Goal: Information Seeking & Learning: Learn about a topic

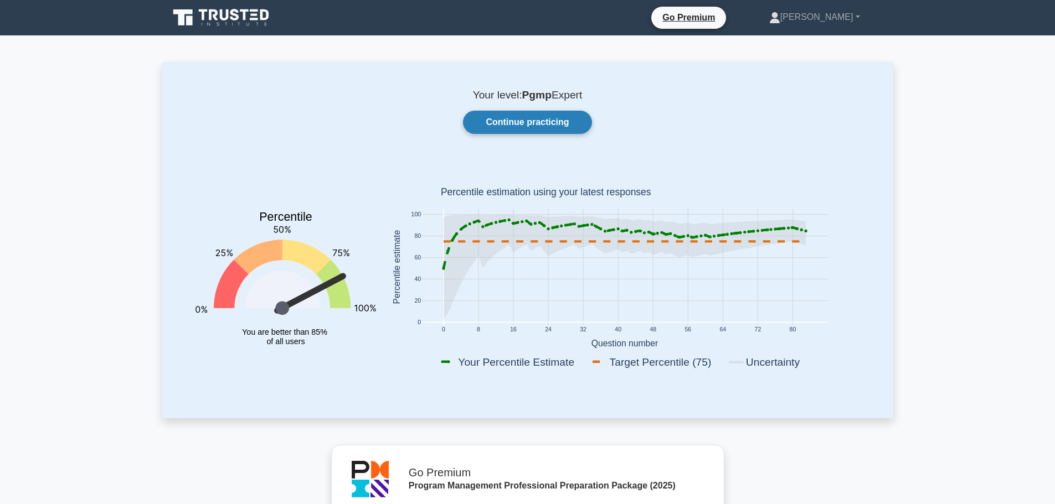
click at [530, 126] on link "Continue practicing" at bounding box center [527, 122] width 128 height 23
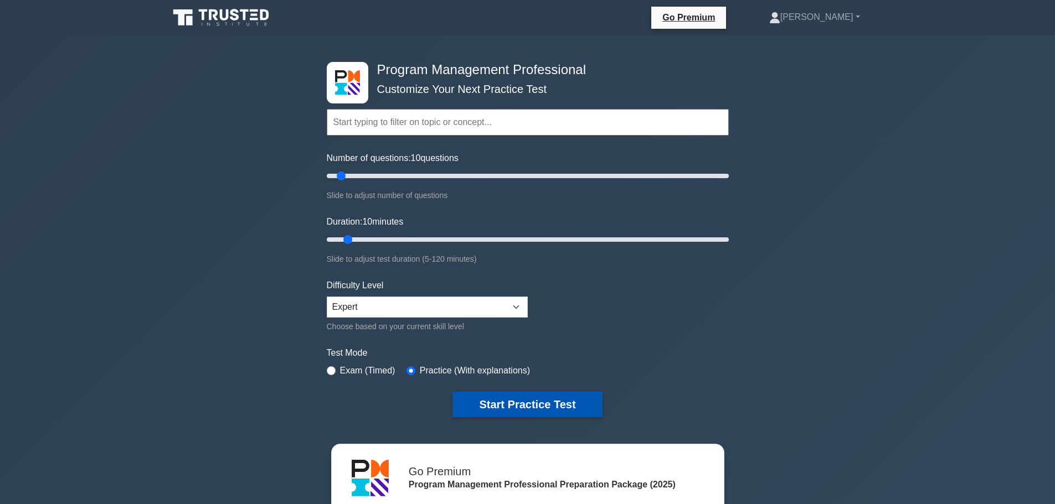
click at [520, 401] on button "Start Practice Test" at bounding box center [526, 404] width 149 height 25
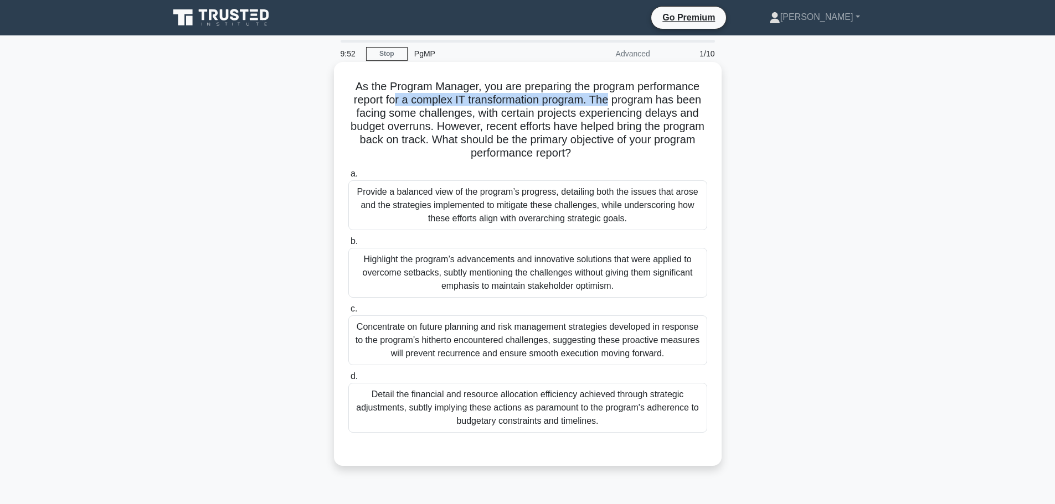
drag, startPoint x: 452, startPoint y: 99, endPoint x: 611, endPoint y: 102, distance: 158.4
click at [611, 102] on h5 "As the Program Manager, you are preparing the program performance report for a …" at bounding box center [527, 120] width 361 height 81
drag, startPoint x: 507, startPoint y: 112, endPoint x: 683, endPoint y: 111, distance: 175.5
click at [683, 111] on h5 "As the Program Manager, you are preparing the program performance report for a …" at bounding box center [527, 120] width 361 height 81
drag, startPoint x: 595, startPoint y: 135, endPoint x: 650, endPoint y: 143, distance: 55.4
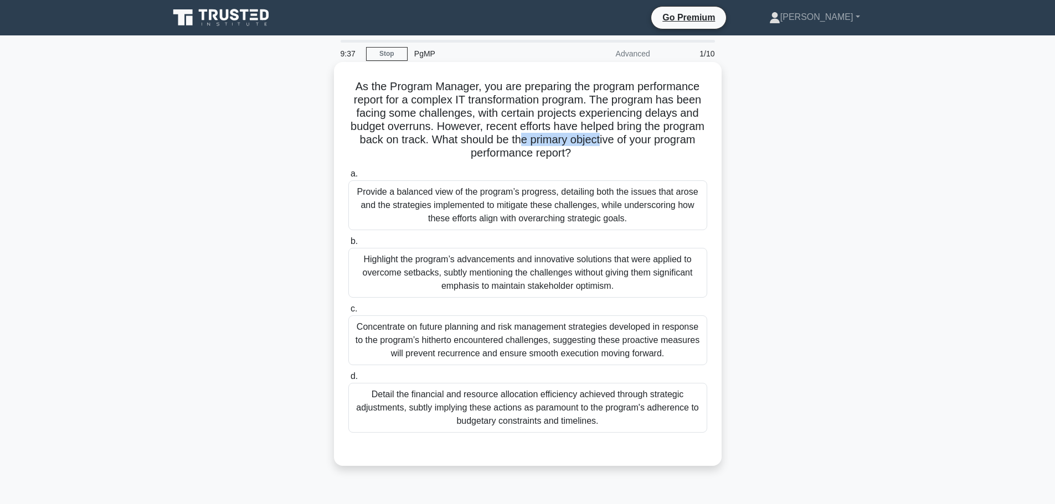
click at [650, 143] on h5 "As the Program Manager, you are preparing the program performance report for a …" at bounding box center [527, 120] width 361 height 81
drag, startPoint x: 477, startPoint y: 192, endPoint x: 549, endPoint y: 194, distance: 71.4
click at [549, 194] on div "Provide a balanced view of the program’s progress, detailing both the issues th…" at bounding box center [527, 205] width 359 height 50
click at [484, 222] on div "Provide a balanced view of the program’s progress, detailing both the issues th…" at bounding box center [527, 205] width 359 height 50
click at [348, 178] on input "a. Provide a balanced view of the program’s progress, detailing both the issues…" at bounding box center [348, 174] width 0 height 7
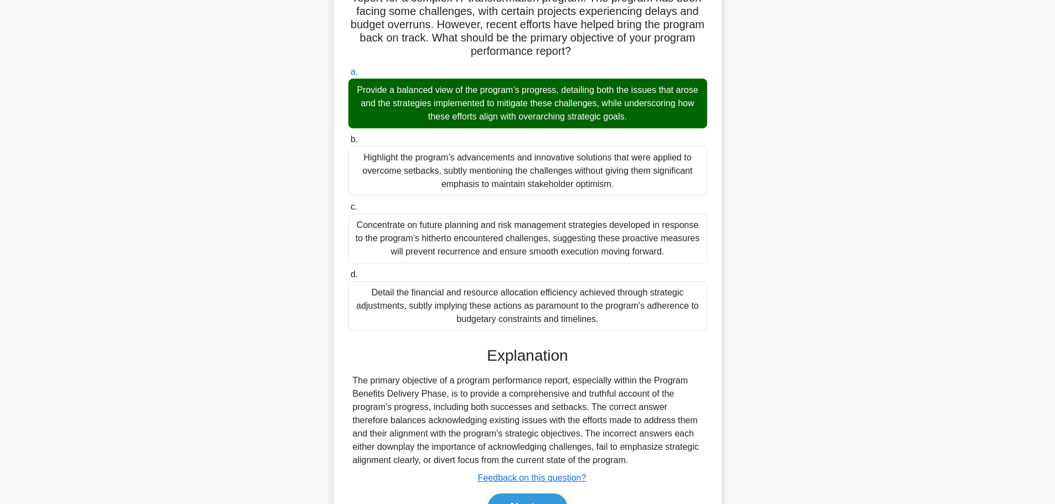
scroll to position [166, 0]
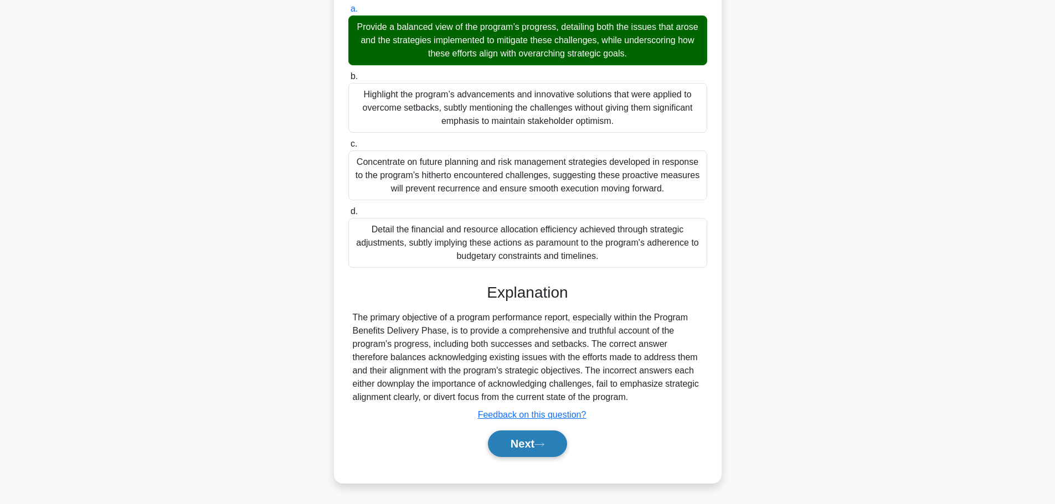
click at [533, 449] on button "Next" at bounding box center [527, 444] width 79 height 27
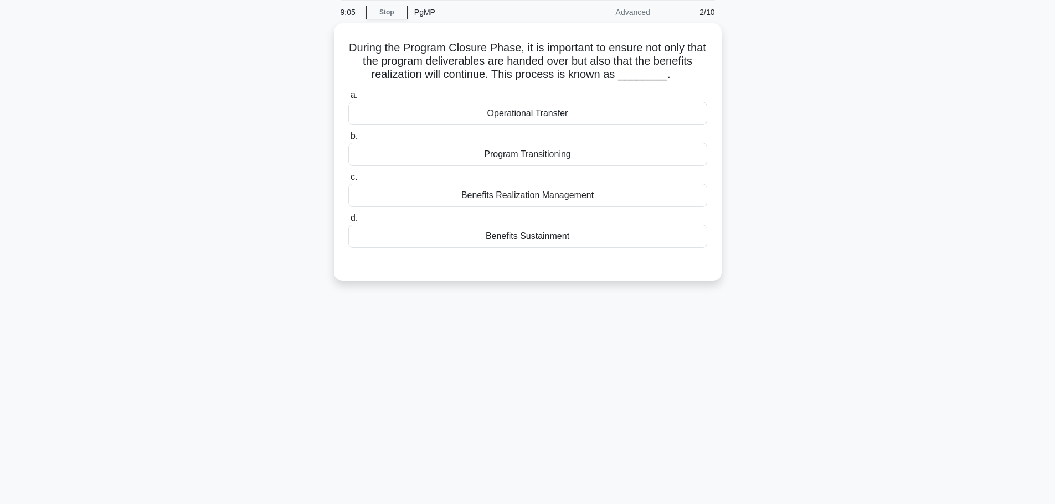
scroll to position [0, 0]
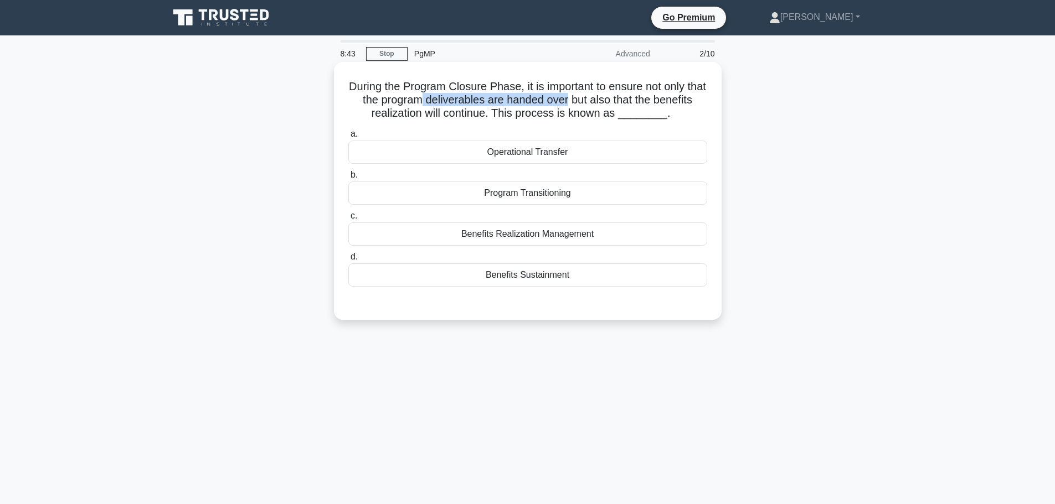
drag, startPoint x: 512, startPoint y: 100, endPoint x: 601, endPoint y: 102, distance: 89.7
click at [601, 102] on h5 "During the Program Closure Phase, it is important to ensure not only that the p…" at bounding box center [527, 100] width 361 height 41
click at [556, 279] on div "Benefits Sustainment" at bounding box center [527, 275] width 359 height 23
click at [348, 261] on input "d. Benefits Sustainment" at bounding box center [348, 257] width 0 height 7
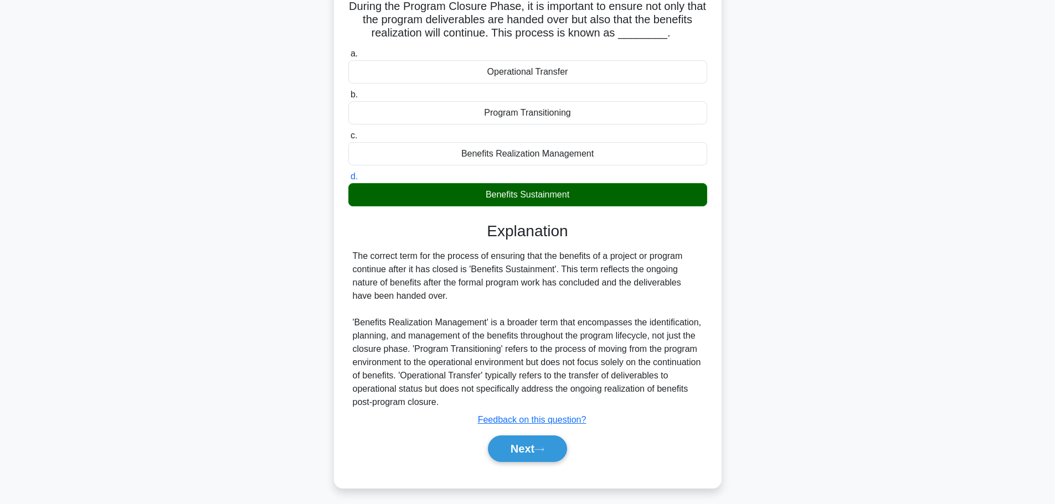
scroll to position [94, 0]
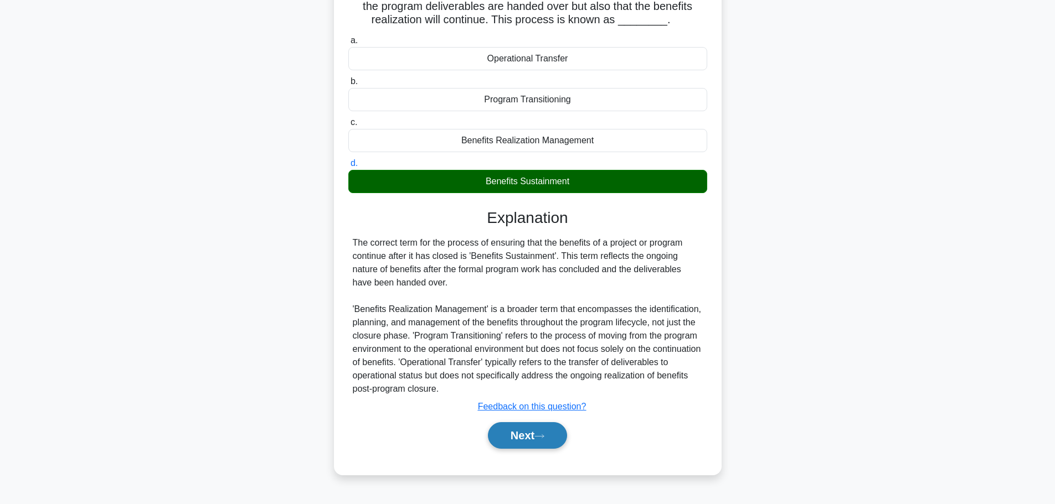
click at [515, 429] on button "Next" at bounding box center [527, 435] width 79 height 27
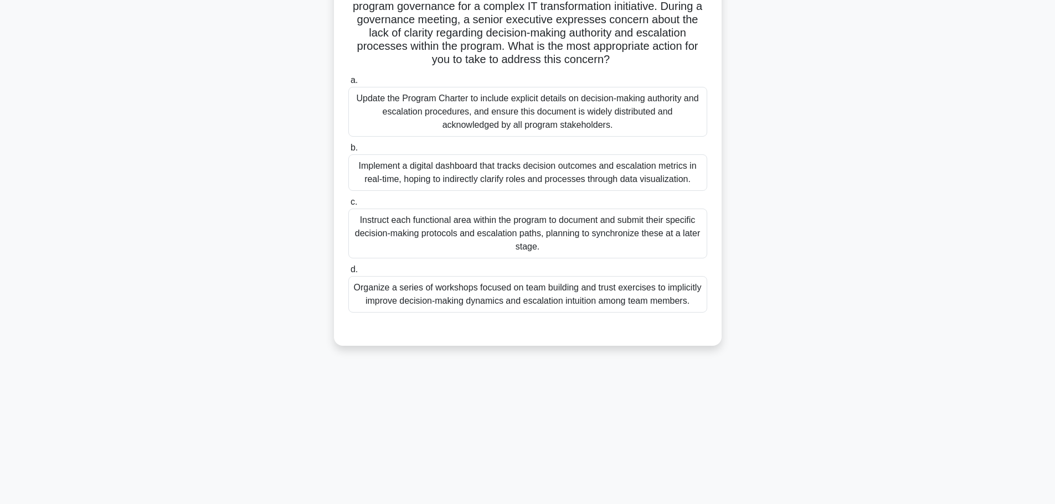
scroll to position [0, 0]
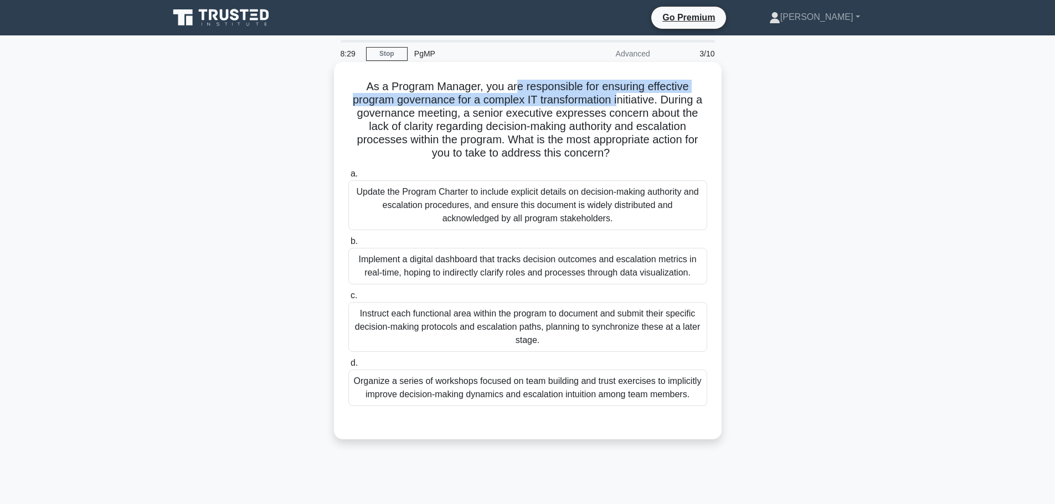
drag, startPoint x: 517, startPoint y: 89, endPoint x: 625, endPoint y: 99, distance: 109.0
click at [625, 99] on h5 "As a Program Manager, you are responsible for ensuring effective program govern…" at bounding box center [527, 120] width 361 height 81
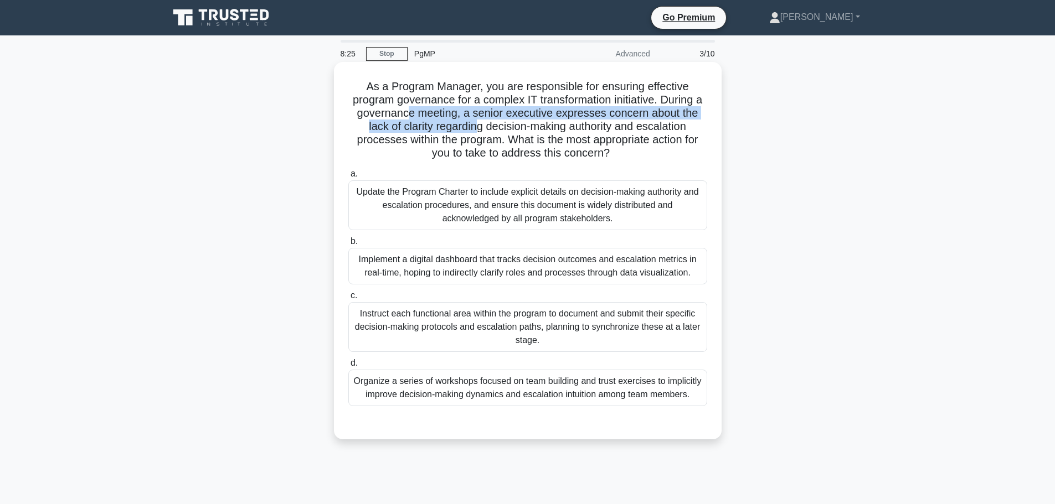
drag, startPoint x: 414, startPoint y: 115, endPoint x: 474, endPoint y: 123, distance: 60.3
click at [474, 123] on h5 "As a Program Manager, you are responsible for ensuring effective program govern…" at bounding box center [527, 120] width 361 height 81
click at [505, 111] on h5 "As a Program Manager, you are responsible for ensuring effective program govern…" at bounding box center [527, 120] width 361 height 81
drag, startPoint x: 499, startPoint y: 112, endPoint x: 620, endPoint y: 109, distance: 121.3
click at [620, 109] on h5 "As a Program Manager, you are responsible for ensuring effective program govern…" at bounding box center [527, 120] width 361 height 81
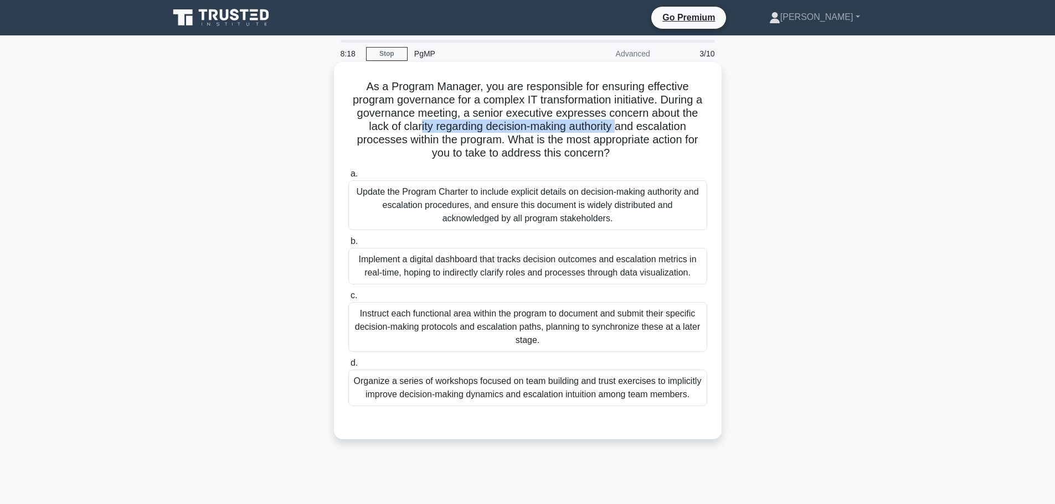
drag, startPoint x: 417, startPoint y: 131, endPoint x: 621, endPoint y: 132, distance: 203.7
click at [621, 132] on h5 "As a Program Manager, you are responsible for ensuring effective program govern…" at bounding box center [527, 120] width 361 height 81
click at [560, 213] on div "Update the Program Charter to include explicit details on decision-making autho…" at bounding box center [527, 205] width 359 height 50
click at [348, 178] on input "a. Update the Program Charter to include explicit details on decision-making au…" at bounding box center [348, 174] width 0 height 7
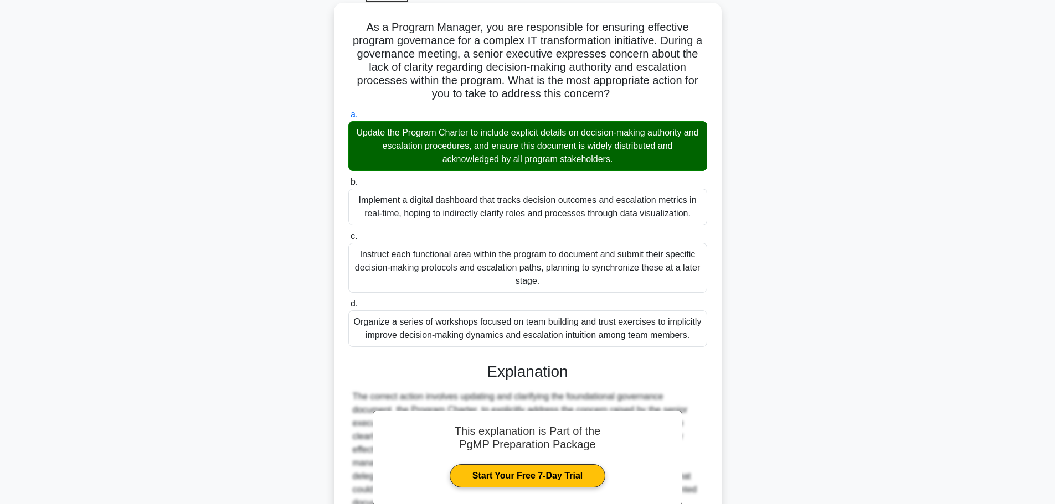
scroll to position [179, 0]
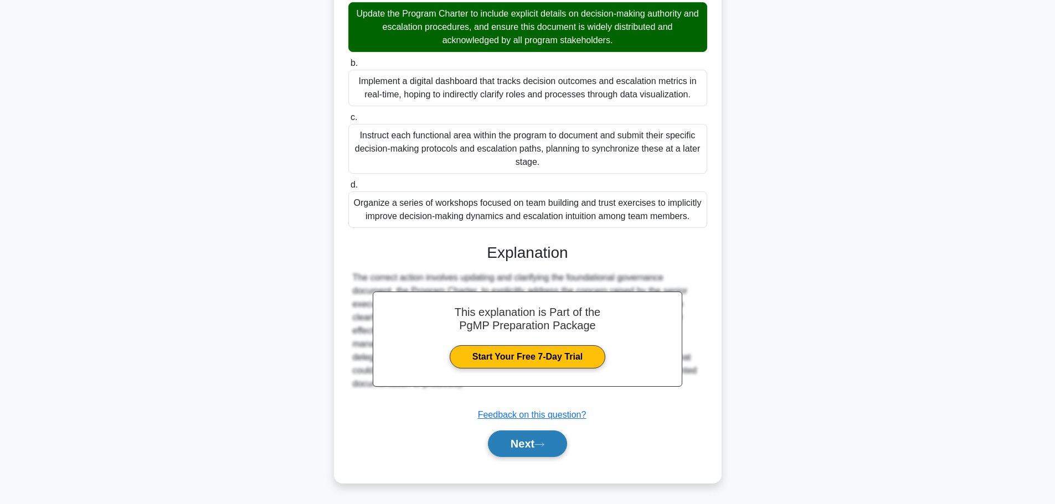
click at [542, 446] on icon at bounding box center [539, 445] width 10 height 6
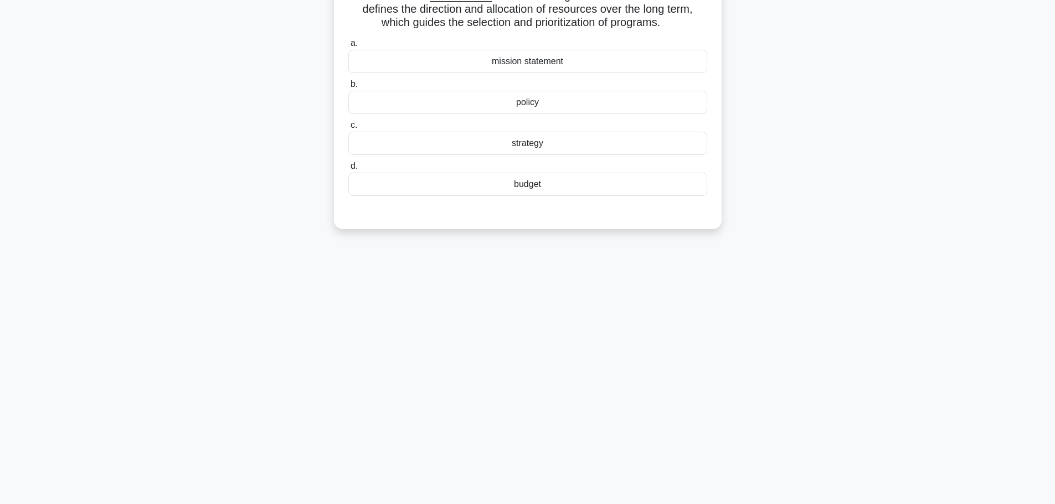
scroll to position [0, 0]
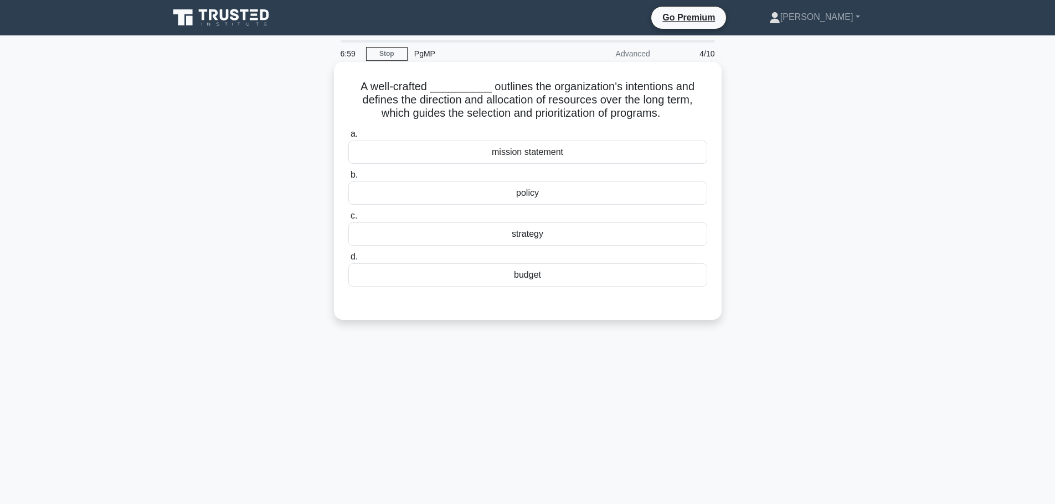
click at [539, 153] on div "mission statement" at bounding box center [527, 152] width 359 height 23
click at [348, 138] on input "a. mission statement" at bounding box center [348, 134] width 0 height 7
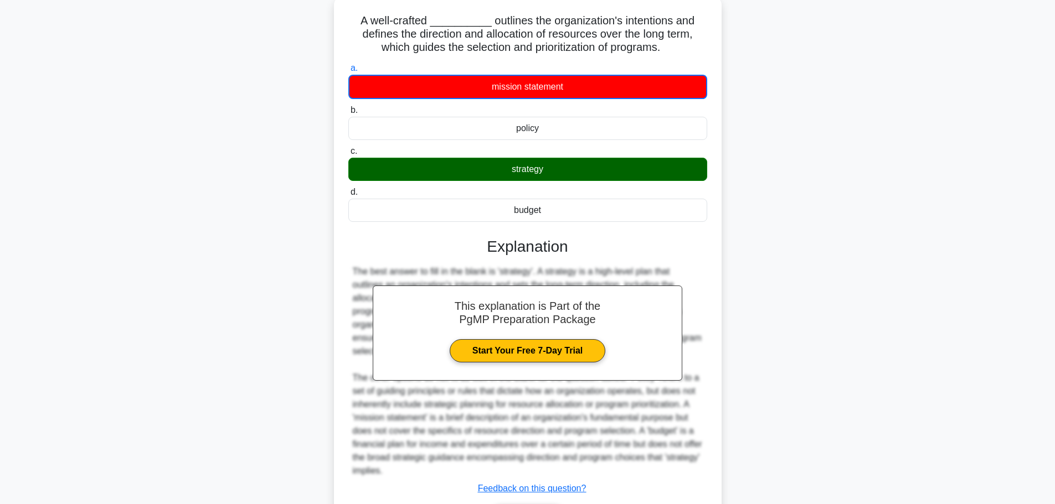
scroll to position [140, 0]
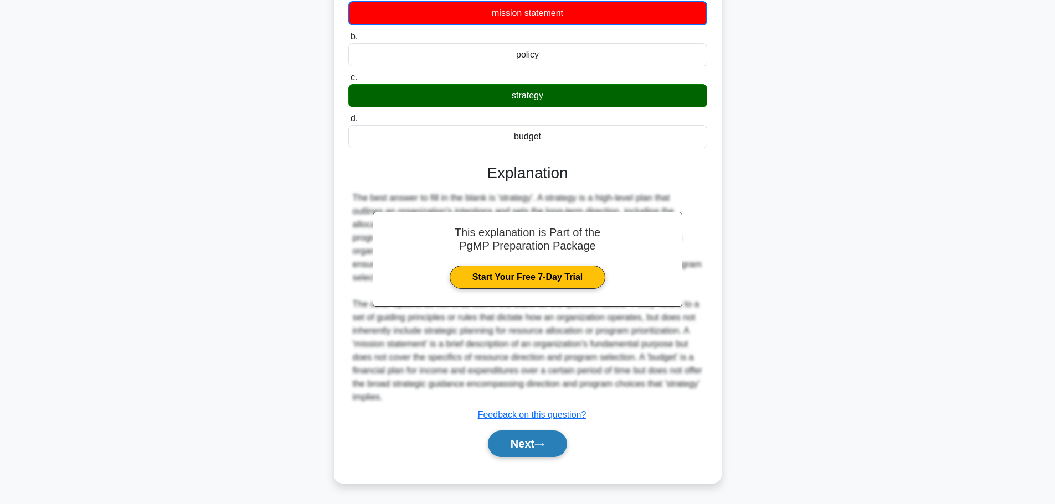
click at [523, 442] on button "Next" at bounding box center [527, 444] width 79 height 27
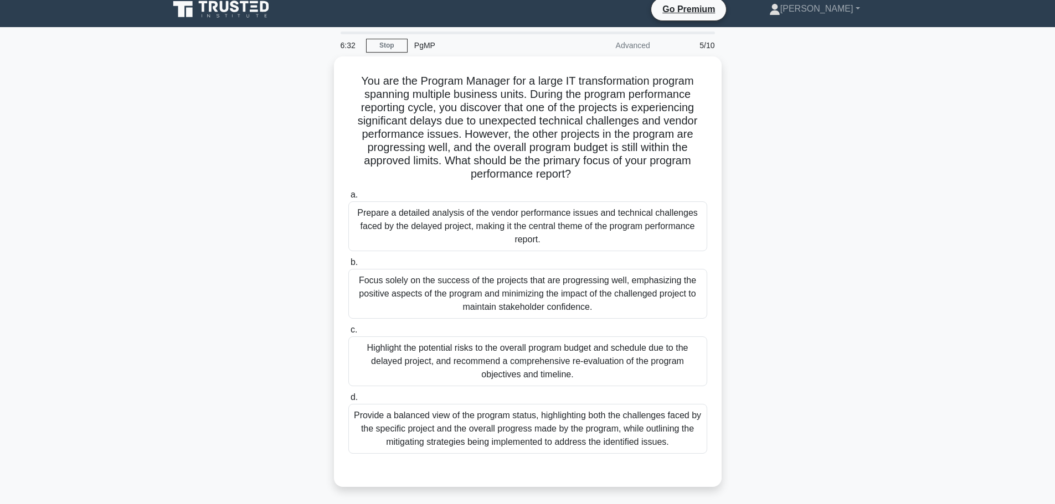
scroll to position [0, 0]
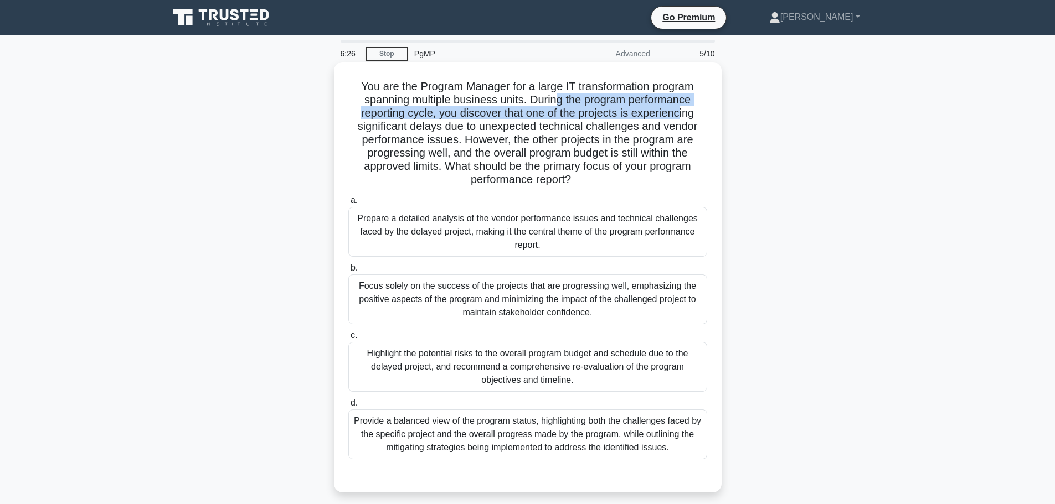
drag, startPoint x: 555, startPoint y: 102, endPoint x: 683, endPoint y: 107, distance: 127.5
click at [683, 107] on h5 "You are the Program Manager for a large IT transformation program spanning mult…" at bounding box center [527, 133] width 361 height 107
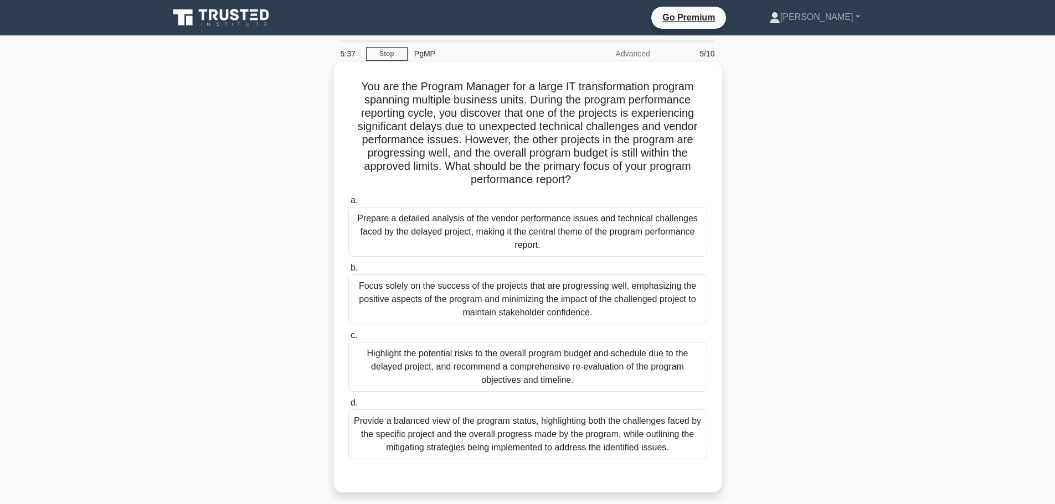
click at [525, 441] on div "Provide a balanced view of the program status, highlighting both the challenges…" at bounding box center [527, 435] width 359 height 50
click at [348, 407] on input "d. Provide a balanced view of the program status, highlighting both the challen…" at bounding box center [348, 403] width 0 height 7
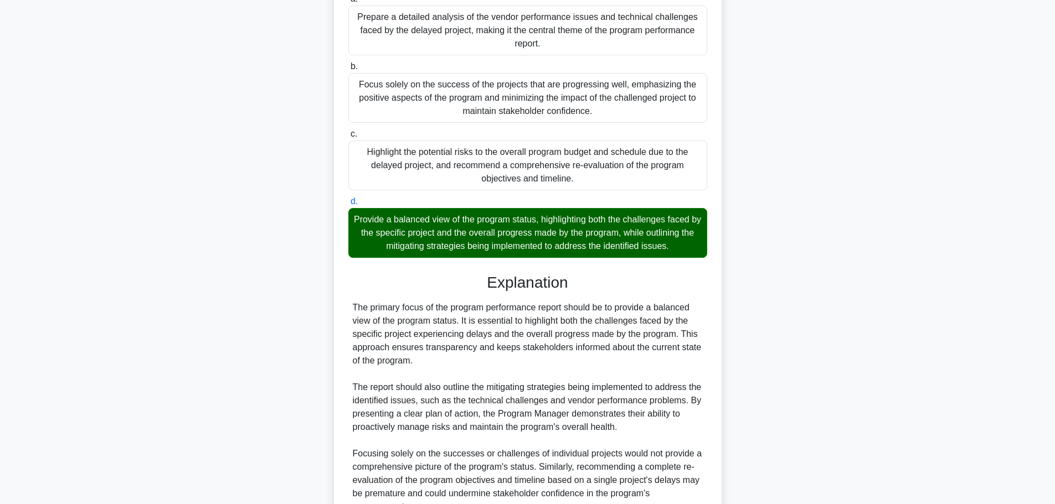
scroll to position [312, 0]
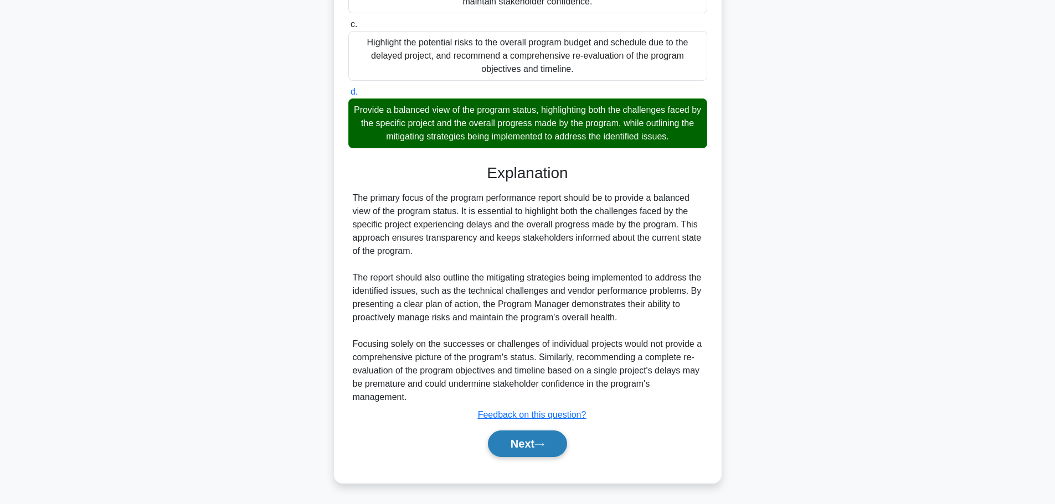
click at [524, 443] on button "Next" at bounding box center [527, 444] width 79 height 27
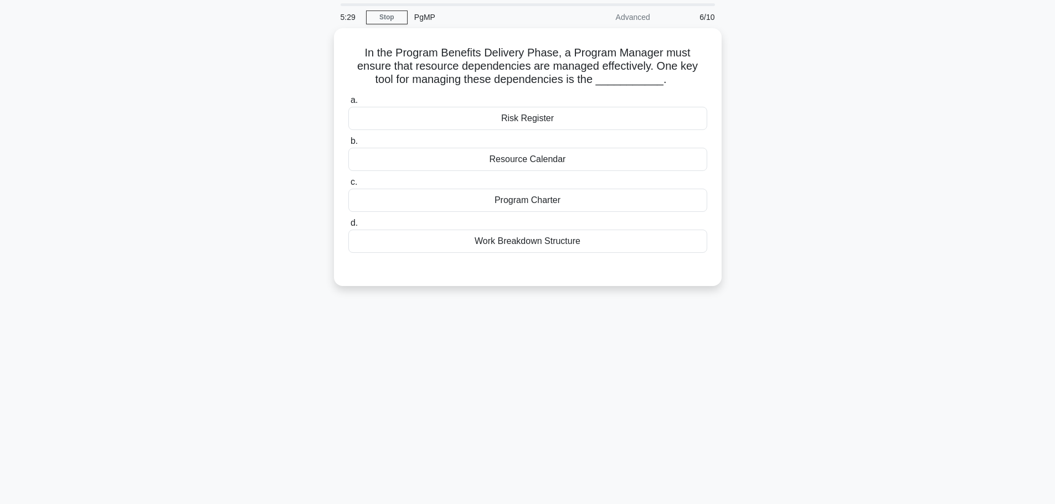
scroll to position [0, 0]
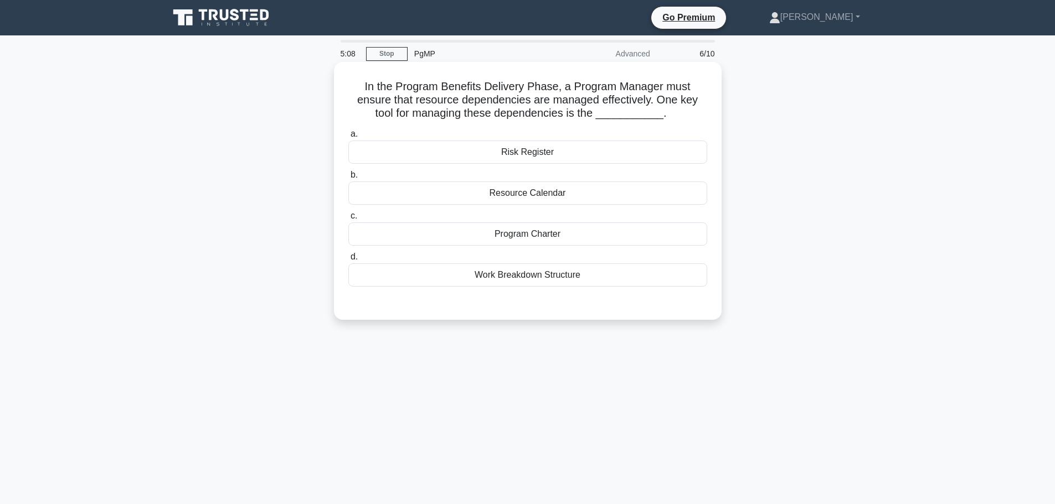
click at [565, 198] on div "Resource Calendar" at bounding box center [527, 193] width 359 height 23
click at [348, 179] on input "b. Resource Calendar" at bounding box center [348, 175] width 0 height 7
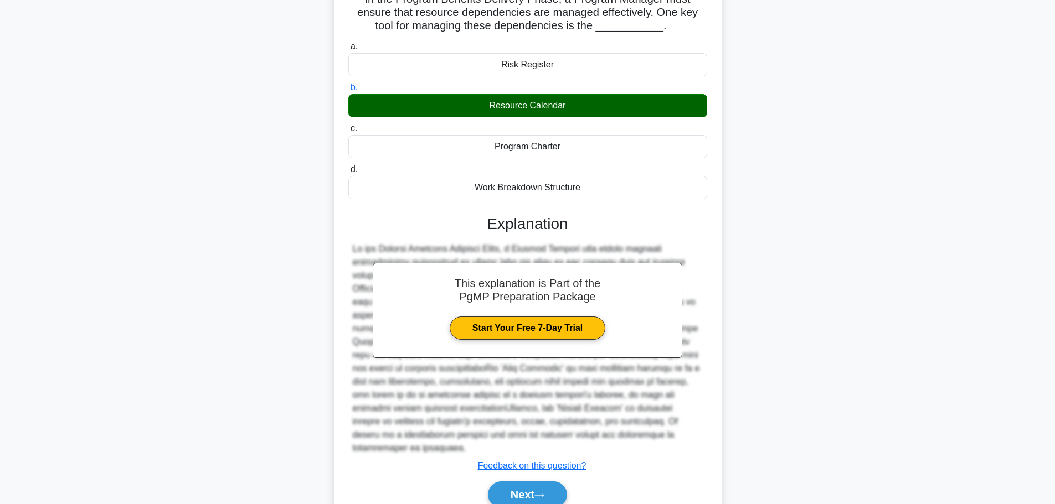
scroll to position [126, 0]
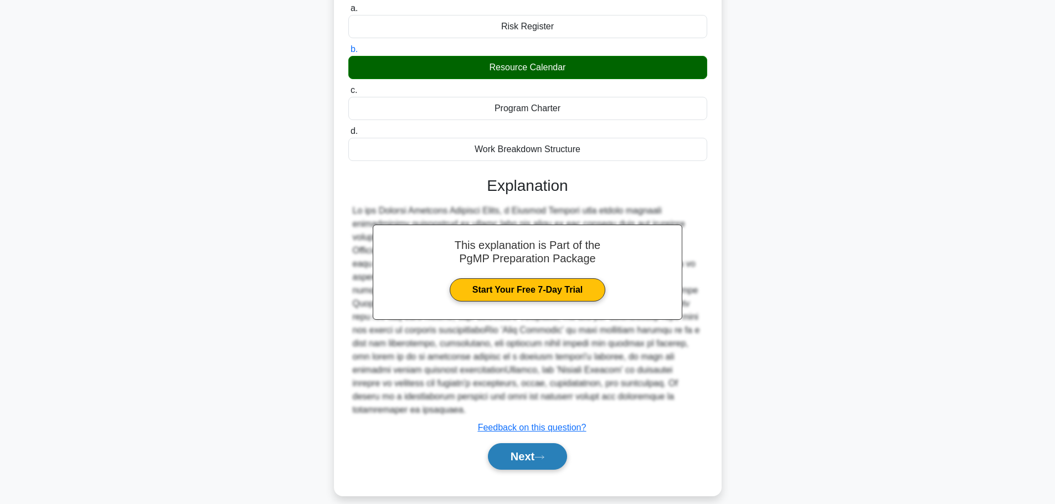
click at [540, 455] on icon at bounding box center [539, 458] width 10 height 6
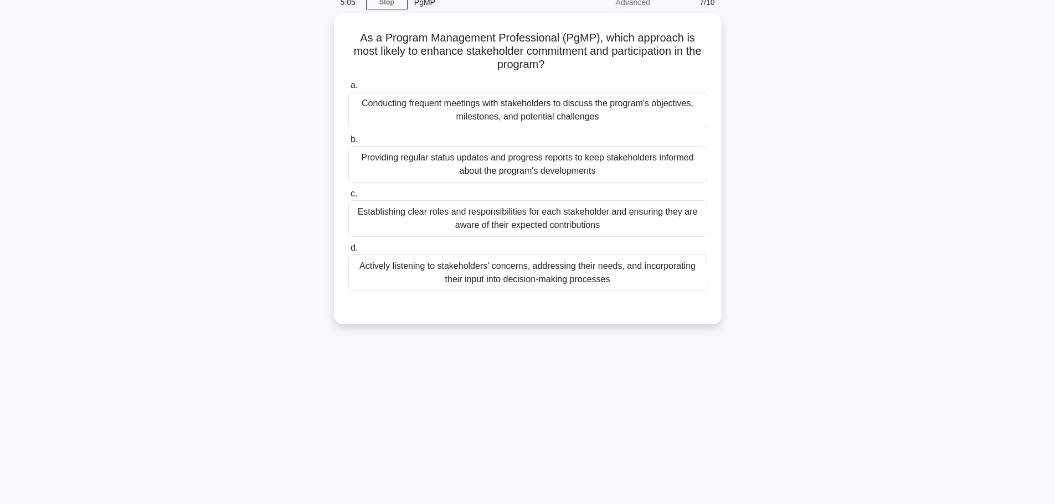
scroll to position [0, 0]
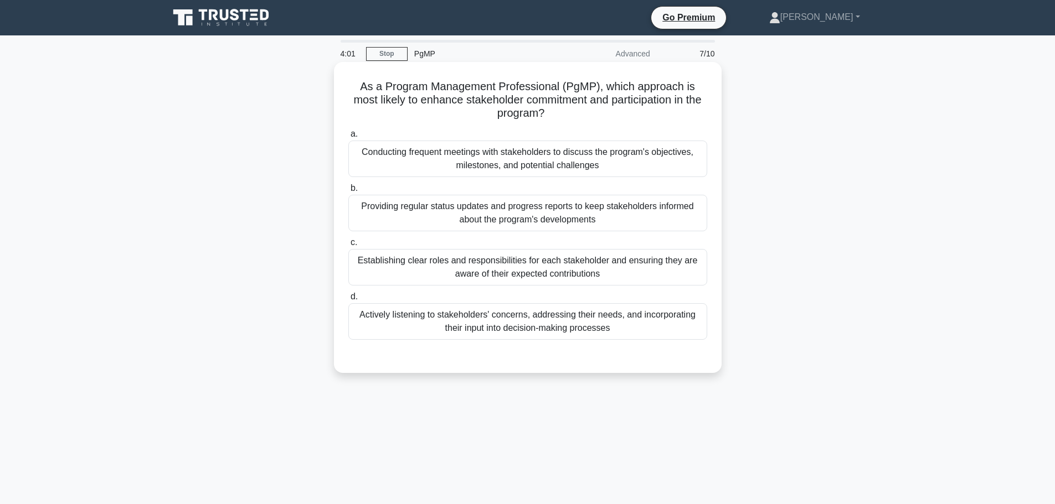
click at [548, 317] on div "Actively listening to stakeholders' concerns, addressing their needs, and incor…" at bounding box center [527, 321] width 359 height 37
click at [348, 301] on input "d. Actively listening to stakeholders' concerns, addressing their needs, and in…" at bounding box center [348, 296] width 0 height 7
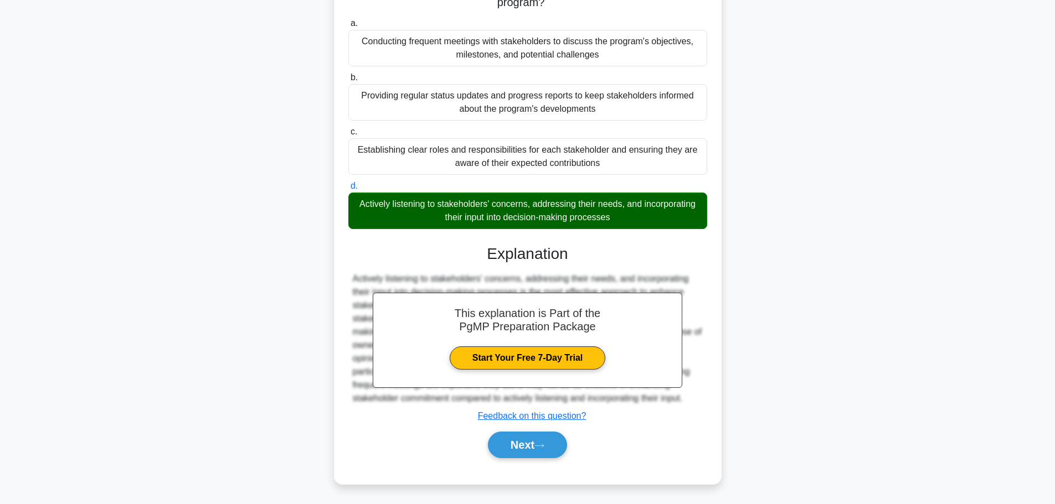
scroll to position [112, 0]
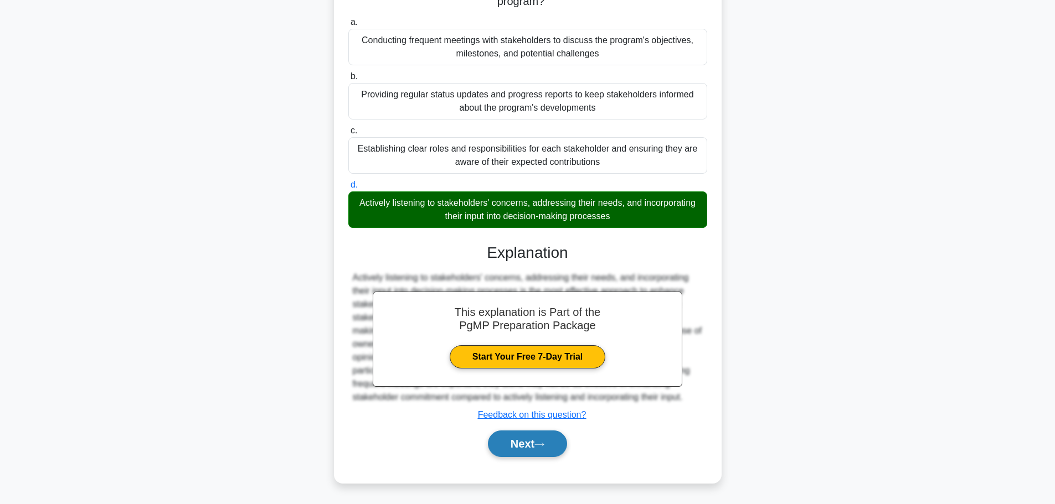
click at [519, 446] on button "Next" at bounding box center [527, 444] width 79 height 27
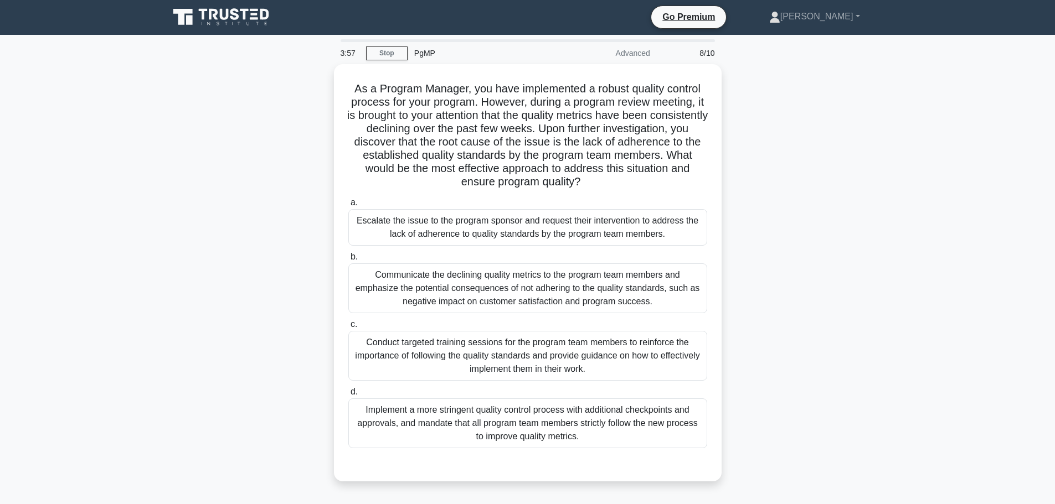
scroll to position [0, 0]
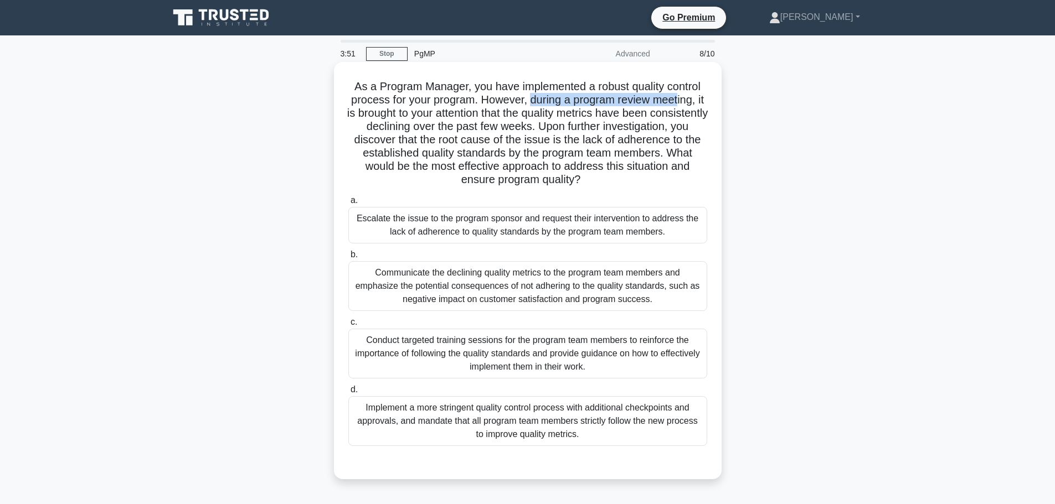
drag, startPoint x: 531, startPoint y: 100, endPoint x: 686, endPoint y: 100, distance: 155.0
click at [686, 100] on h5 "As a Program Manager, you have implemented a robust quality control process for…" at bounding box center [527, 133] width 361 height 107
drag, startPoint x: 549, startPoint y: 115, endPoint x: 699, endPoint y: 115, distance: 150.0
click at [699, 115] on h5 "As a Program Manager, you have implemented a robust quality control process for…" at bounding box center [527, 133] width 361 height 107
drag, startPoint x: 484, startPoint y: 144, endPoint x: 575, endPoint y: 143, distance: 90.2
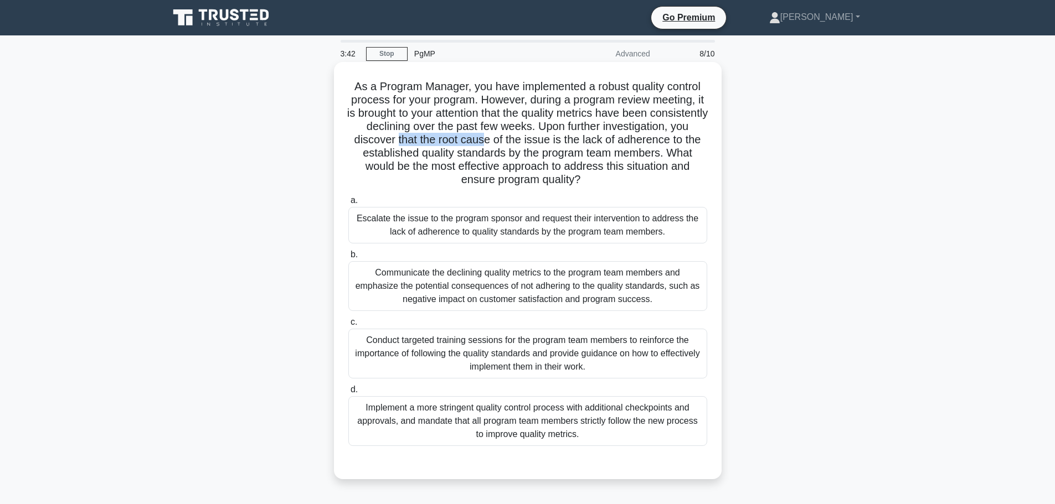
click at [575, 143] on h5 "As a Program Manager, you have implemented a robust quality control process for…" at bounding box center [527, 133] width 361 height 107
drag, startPoint x: 421, startPoint y: 161, endPoint x: 474, endPoint y: 160, distance: 53.2
click at [474, 160] on h5 "As a Program Manager, you have implemented a robust quality control process for…" at bounding box center [527, 133] width 361 height 107
drag, startPoint x: 477, startPoint y: 170, endPoint x: 626, endPoint y: 174, distance: 149.5
click at [626, 174] on h5 "As a Program Manager, you have implemented a robust quality control process for…" at bounding box center [527, 133] width 361 height 107
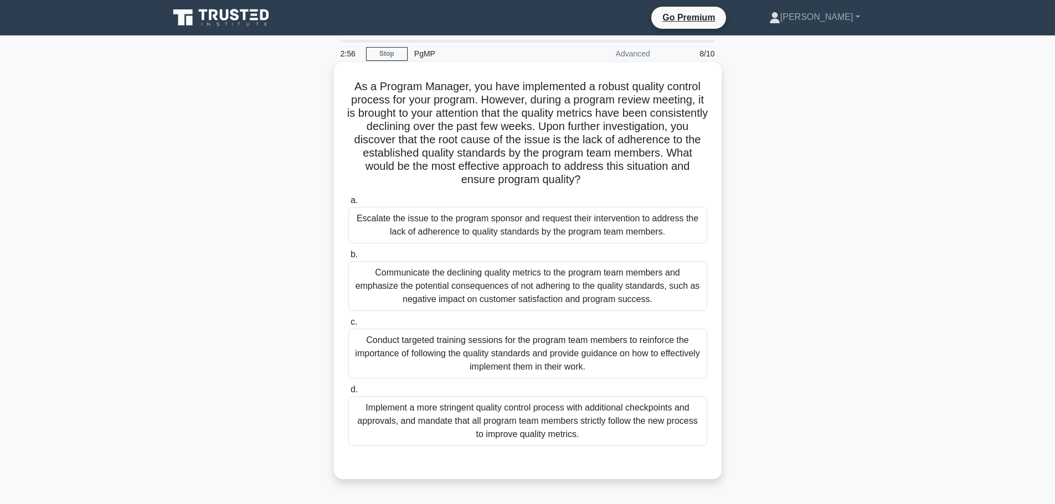
click at [519, 294] on div "Communicate the declining quality metrics to the program team members and empha…" at bounding box center [527, 286] width 359 height 50
click at [348, 259] on input "b. Communicate the declining quality metrics to the program team members and em…" at bounding box center [348, 254] width 0 height 7
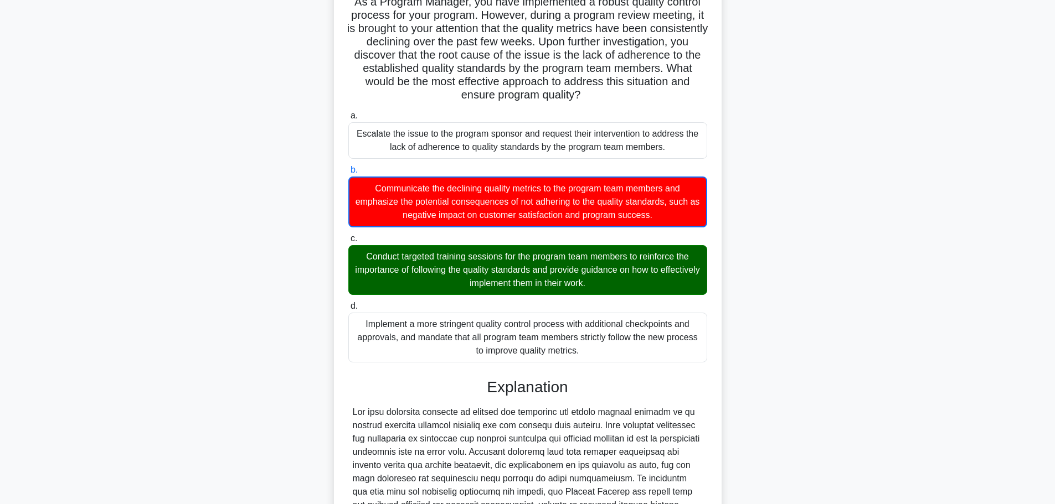
scroll to position [221, 0]
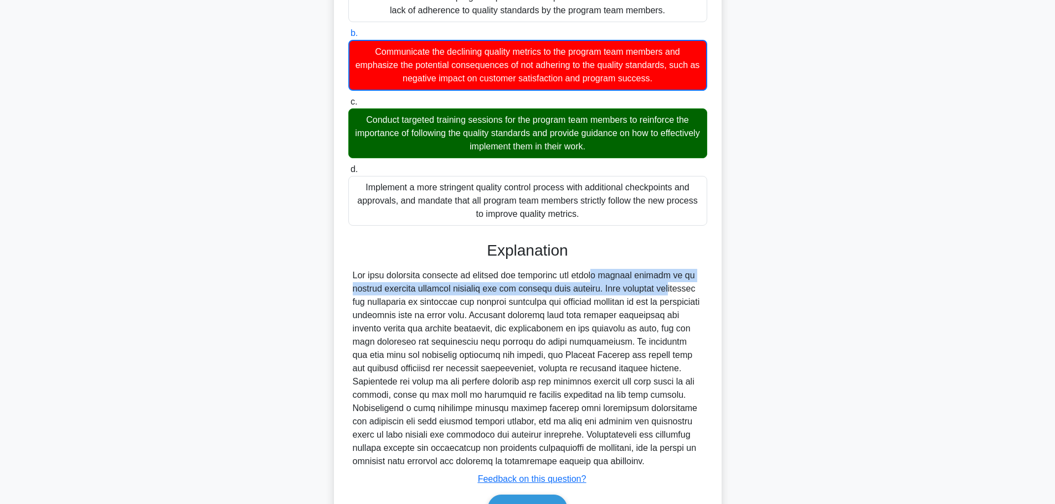
drag, startPoint x: 531, startPoint y: 276, endPoint x: 618, endPoint y: 292, distance: 88.5
click at [618, 292] on div at bounding box center [528, 368] width 350 height 199
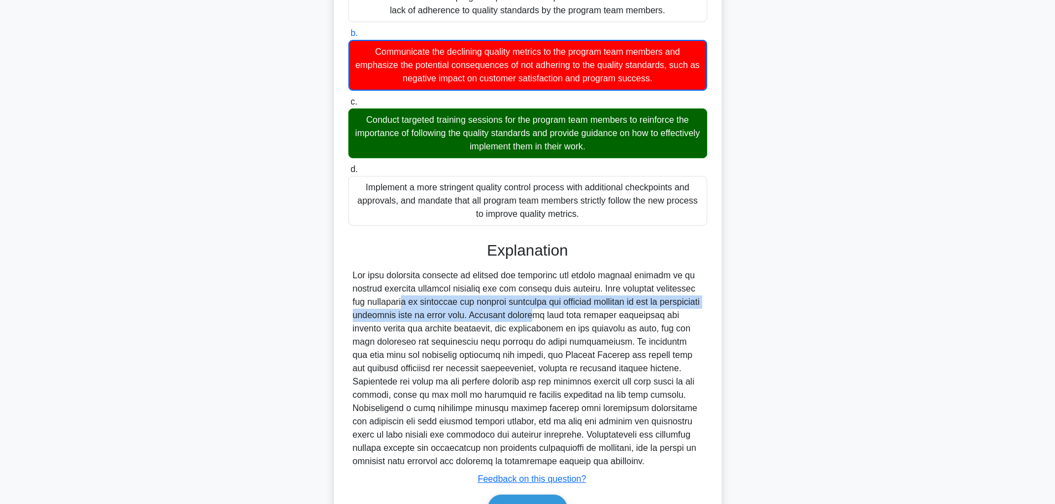
drag, startPoint x: 377, startPoint y: 302, endPoint x: 540, endPoint y: 316, distance: 163.9
click at [540, 316] on div at bounding box center [528, 368] width 350 height 199
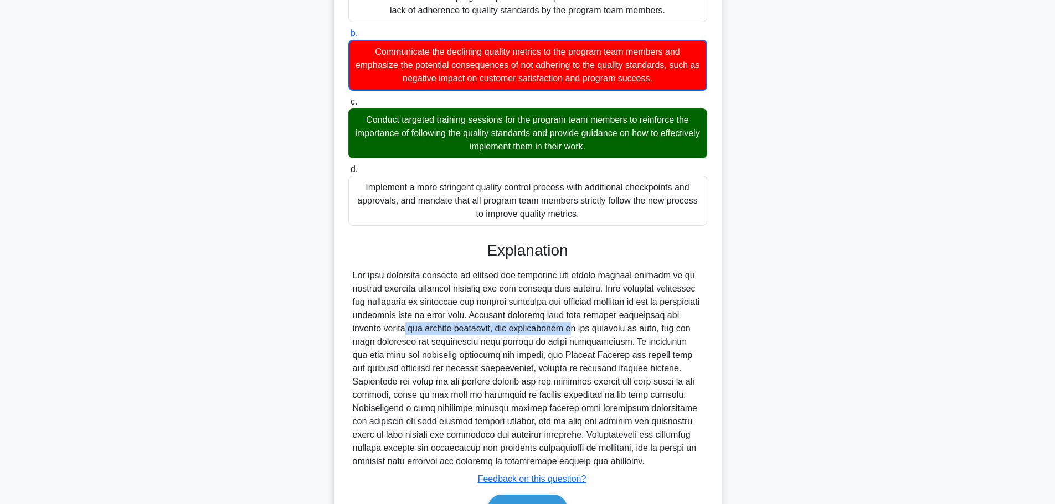
drag, startPoint x: 405, startPoint y: 333, endPoint x: 565, endPoint y: 333, distance: 160.6
click at [565, 333] on div at bounding box center [528, 368] width 350 height 199
drag, startPoint x: 451, startPoint y: 345, endPoint x: 619, endPoint y: 349, distance: 167.8
click at [619, 349] on div at bounding box center [528, 368] width 350 height 199
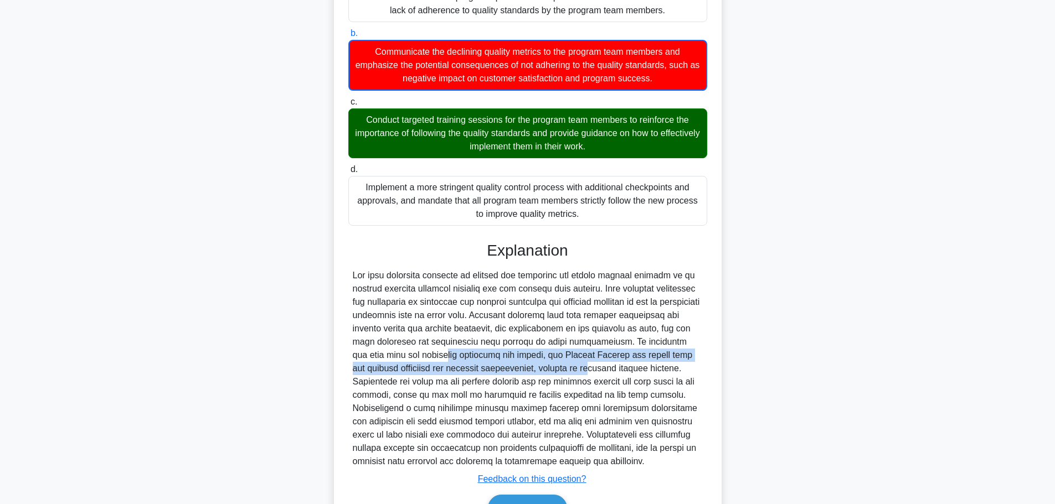
drag, startPoint x: 433, startPoint y: 354, endPoint x: 574, endPoint y: 364, distance: 140.5
click at [574, 364] on div at bounding box center [528, 368] width 350 height 199
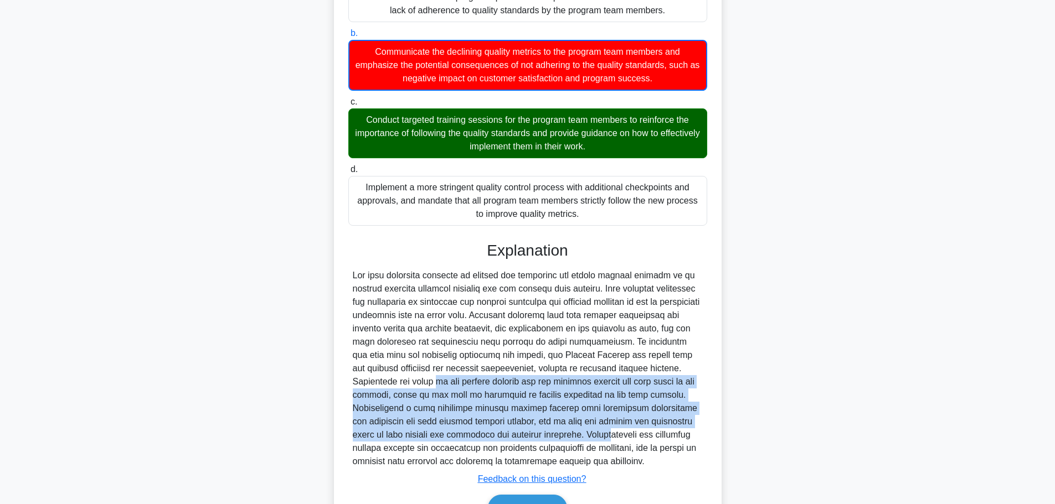
drag, startPoint x: 402, startPoint y: 383, endPoint x: 593, endPoint y: 431, distance: 197.5
click at [593, 431] on div at bounding box center [528, 368] width 350 height 199
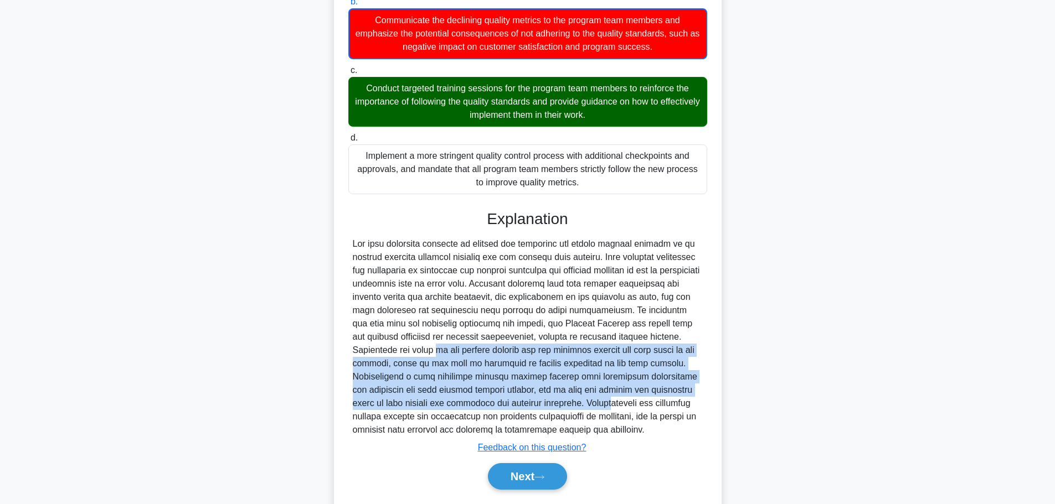
scroll to position [286, 0]
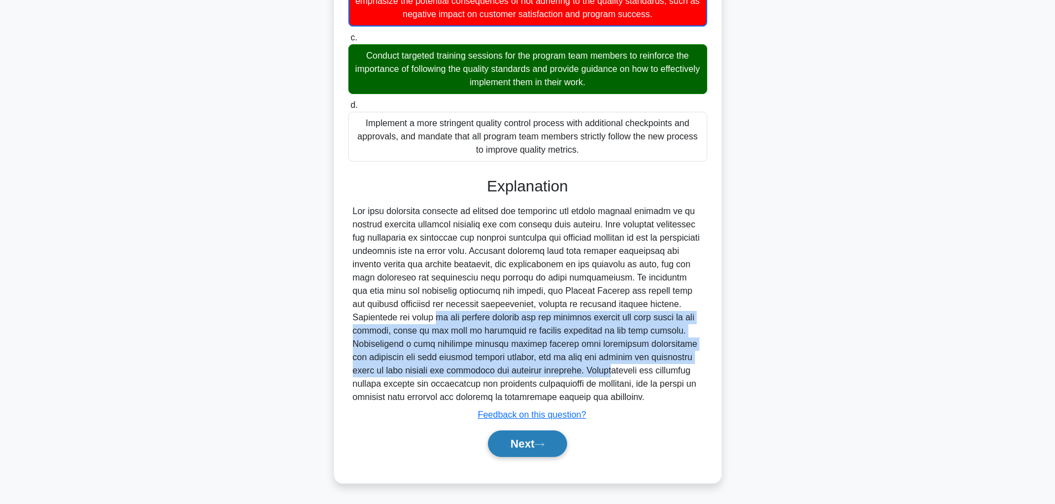
click at [543, 443] on icon at bounding box center [539, 445] width 10 height 6
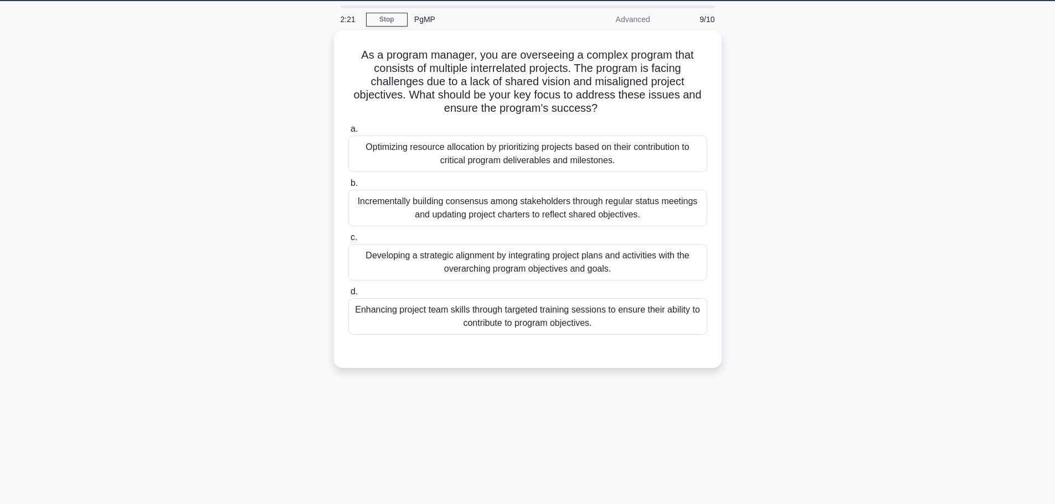
scroll to position [0, 0]
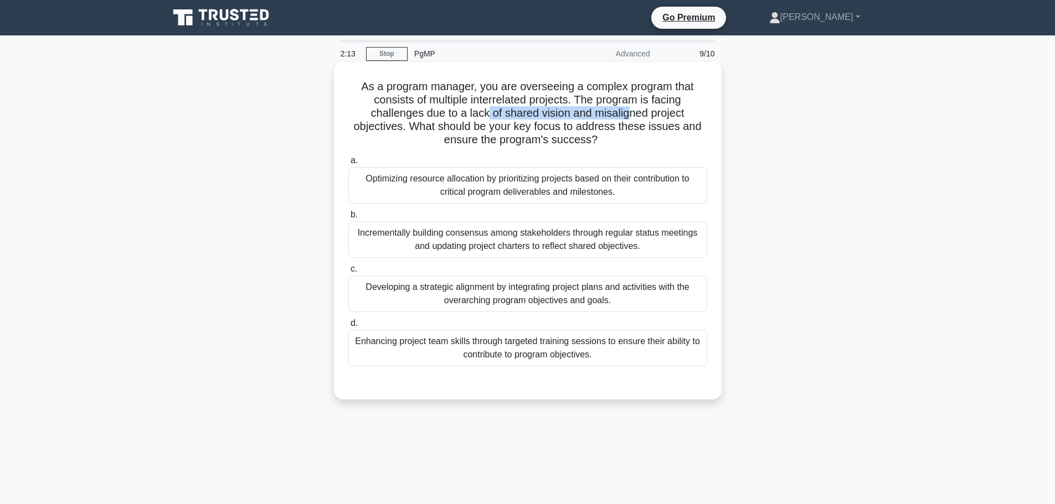
drag, startPoint x: 488, startPoint y: 114, endPoint x: 633, endPoint y: 119, distance: 145.1
click at [633, 119] on h5 "As a program manager, you are overseeing a complex program that consists of mul…" at bounding box center [527, 114] width 361 height 68
click at [554, 245] on div "Incrementally building consensus among stakeholders through regular status meet…" at bounding box center [527, 239] width 359 height 37
click at [348, 219] on input "b. Incrementally building consensus among stakeholders through regular status m…" at bounding box center [348, 214] width 0 height 7
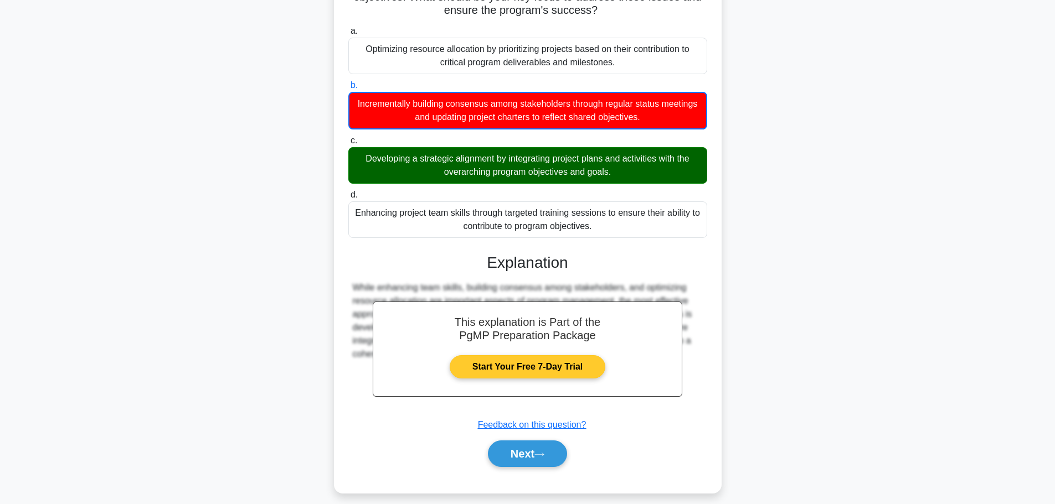
scroll to position [140, 0]
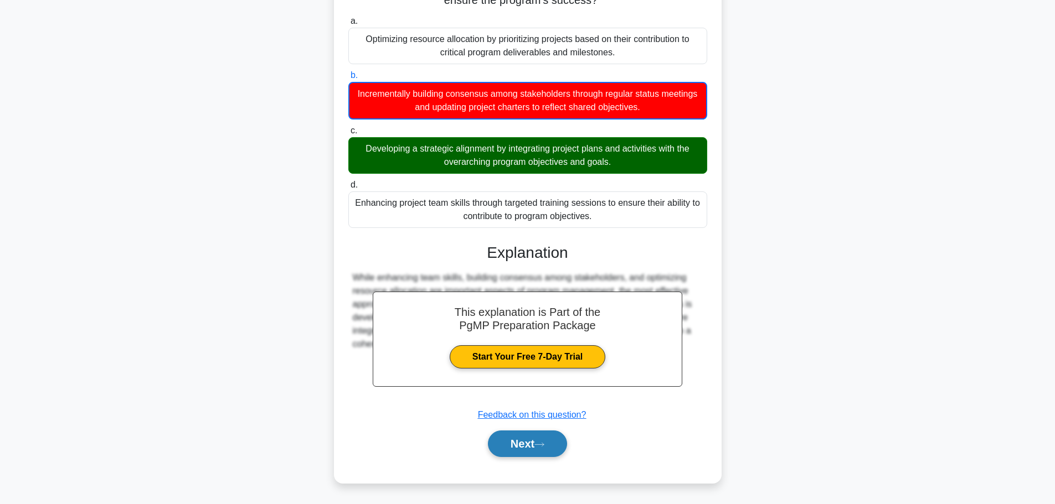
click at [530, 447] on button "Next" at bounding box center [527, 444] width 79 height 27
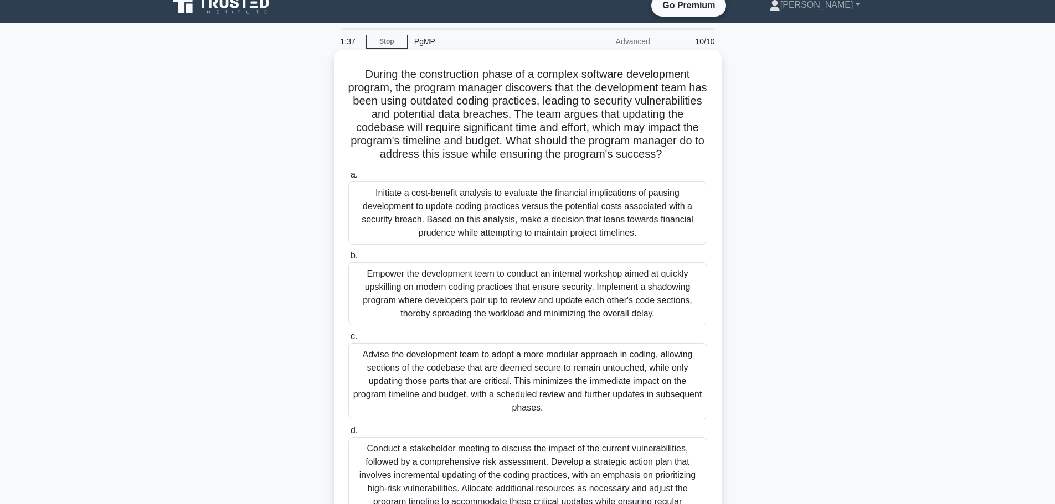
scroll to position [0, 0]
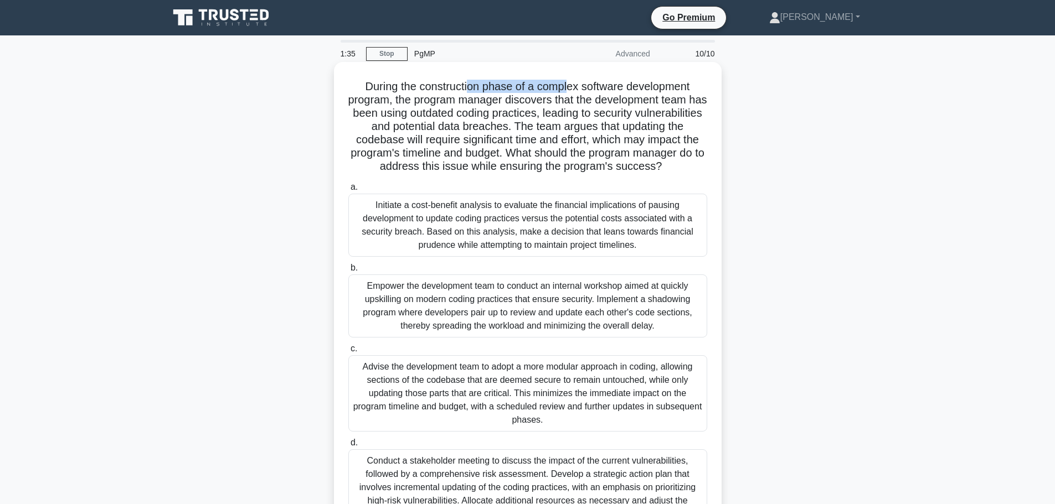
drag, startPoint x: 467, startPoint y: 89, endPoint x: 568, endPoint y: 91, distance: 101.3
click at [568, 91] on h5 "During the construction phase of a complex software development program, the pr…" at bounding box center [527, 127] width 361 height 94
drag, startPoint x: 405, startPoint y: 107, endPoint x: 582, endPoint y: 107, distance: 177.2
click at [582, 107] on h5 "During the construction phase of a complex software development program, the pr…" at bounding box center [527, 127] width 361 height 94
drag, startPoint x: 572, startPoint y: 112, endPoint x: 610, endPoint y: 112, distance: 37.6
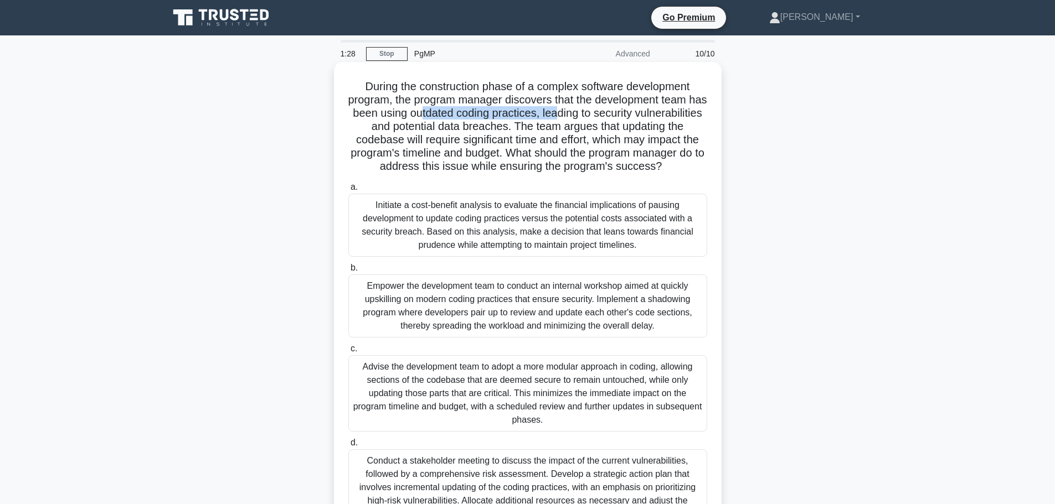
click at [610, 112] on h5 "During the construction phase of a complex software development program, the pr…" at bounding box center [527, 127] width 361 height 94
drag, startPoint x: 415, startPoint y: 137, endPoint x: 520, endPoint y: 137, distance: 104.6
click at [520, 137] on h5 "During the construction phase of a complex software development program, the pr…" at bounding box center [527, 127] width 361 height 94
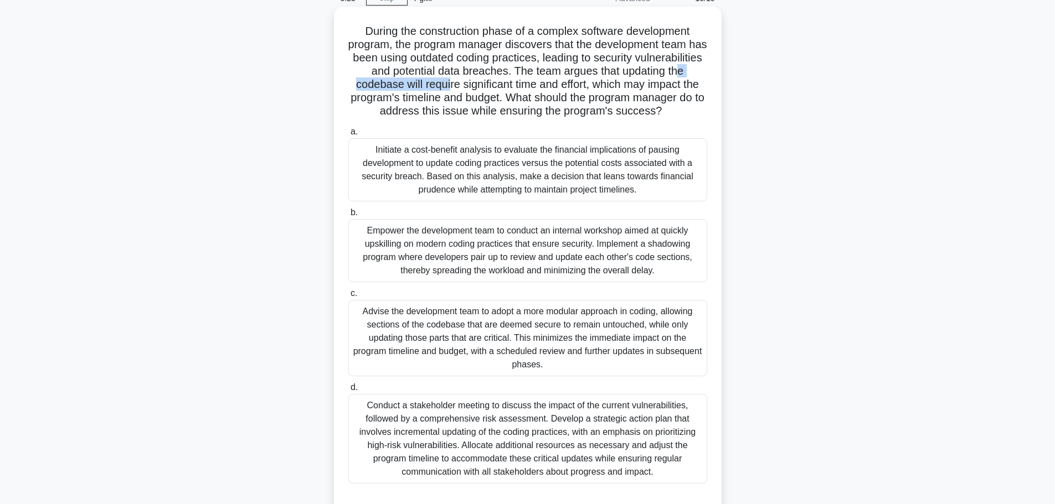
scroll to position [102, 0]
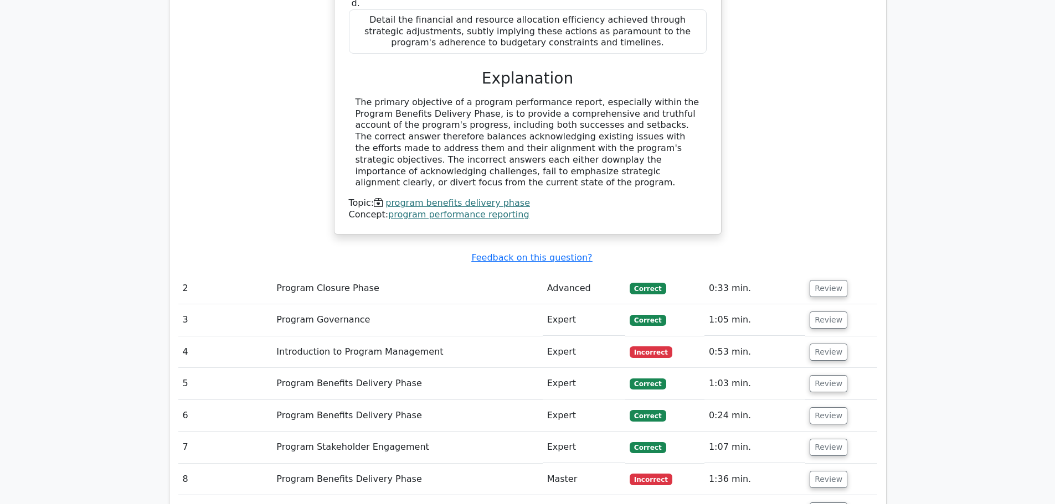
scroll to position [1273, 0]
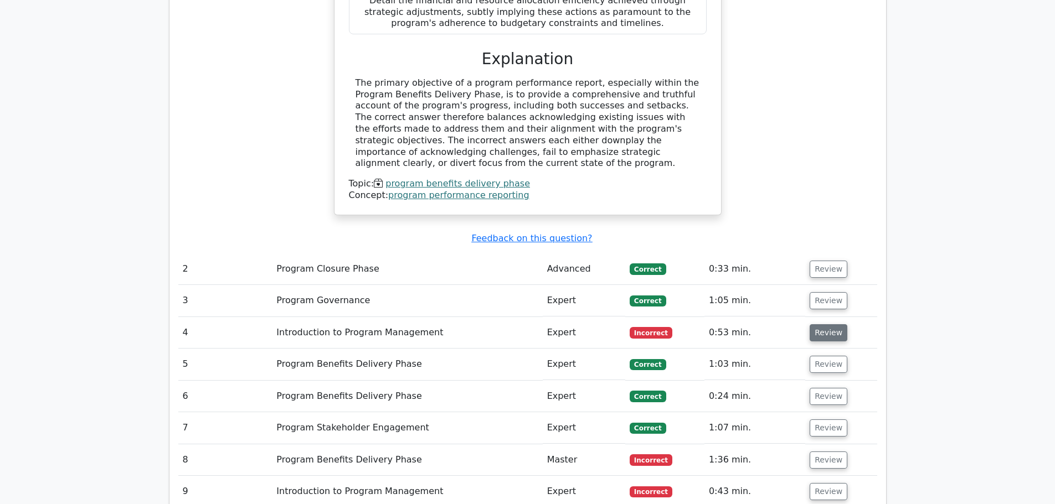
click at [824, 324] on button "Review" at bounding box center [828, 332] width 38 height 17
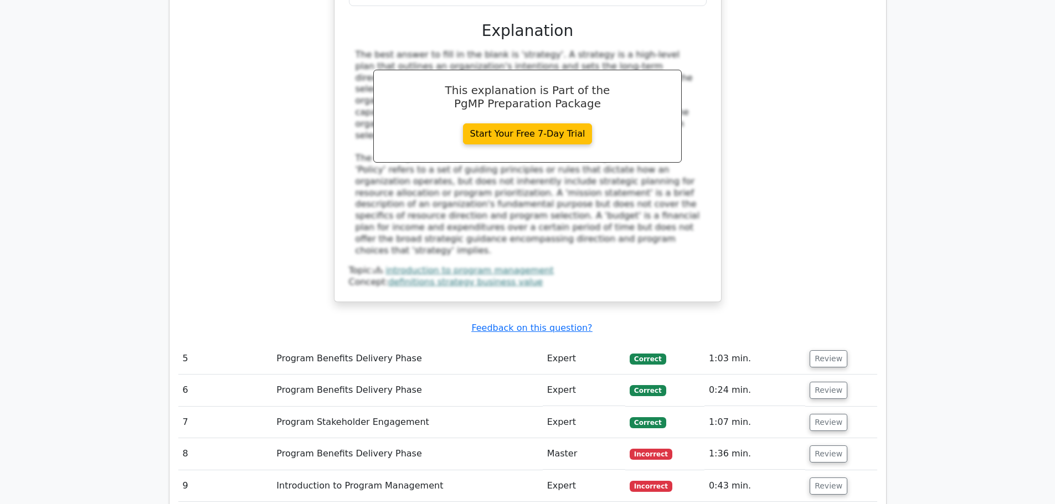
scroll to position [1938, 0]
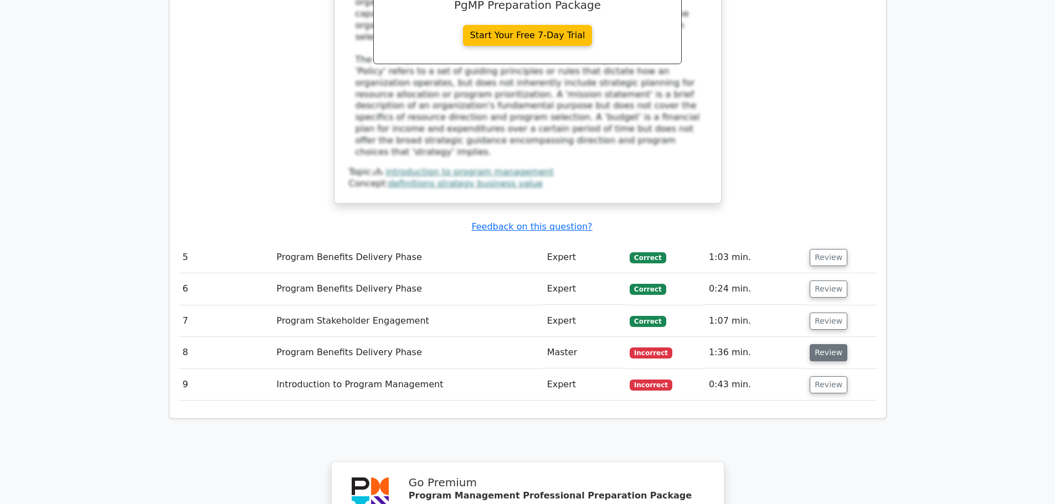
click at [817, 344] on button "Review" at bounding box center [828, 352] width 38 height 17
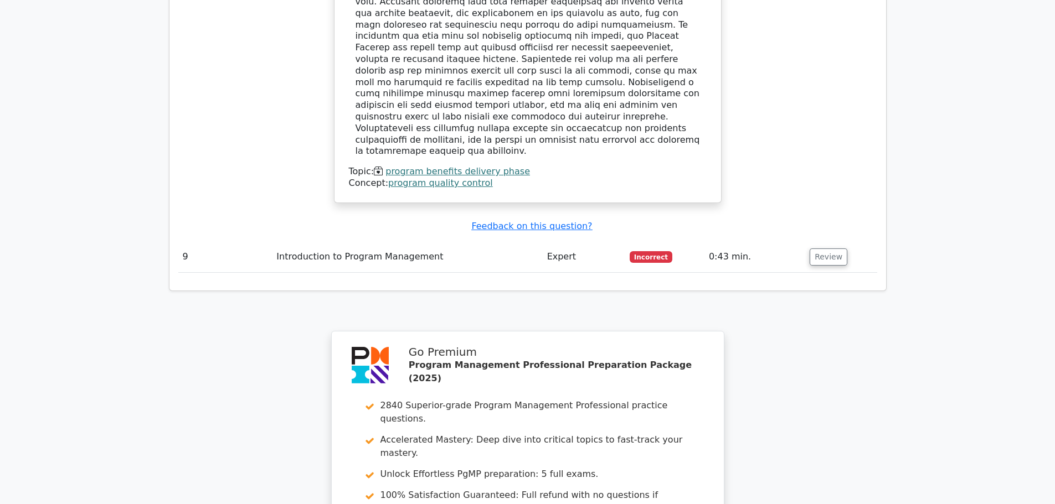
scroll to position [2639, 0]
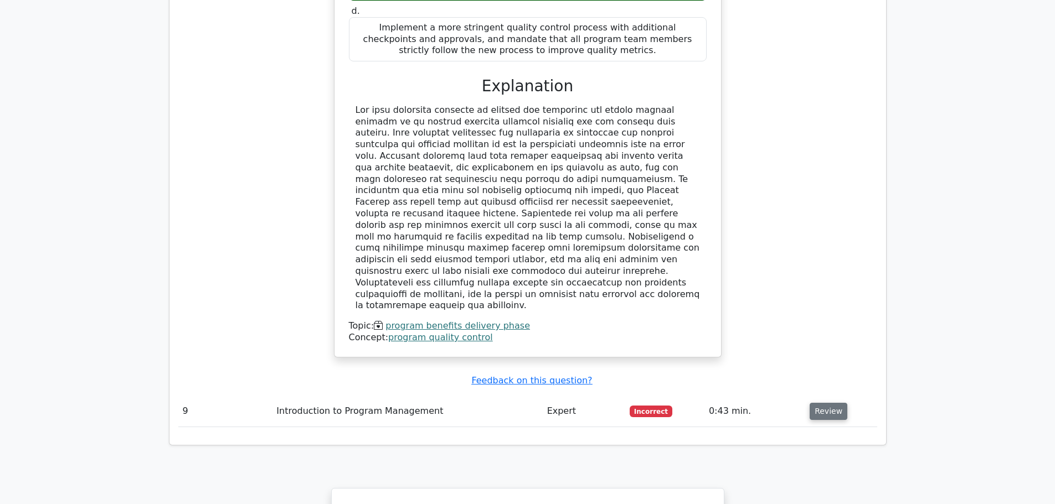
click at [828, 403] on button "Review" at bounding box center [828, 411] width 38 height 17
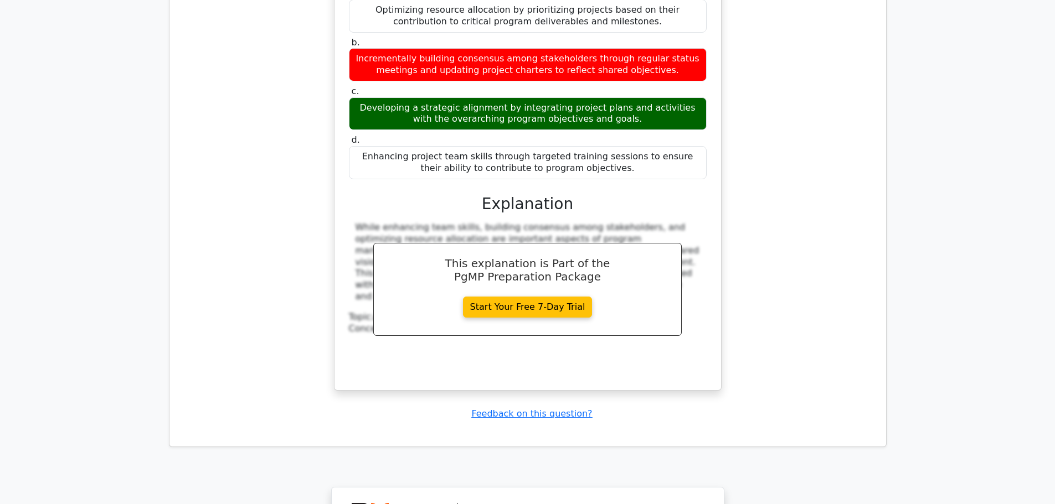
scroll to position [3377, 0]
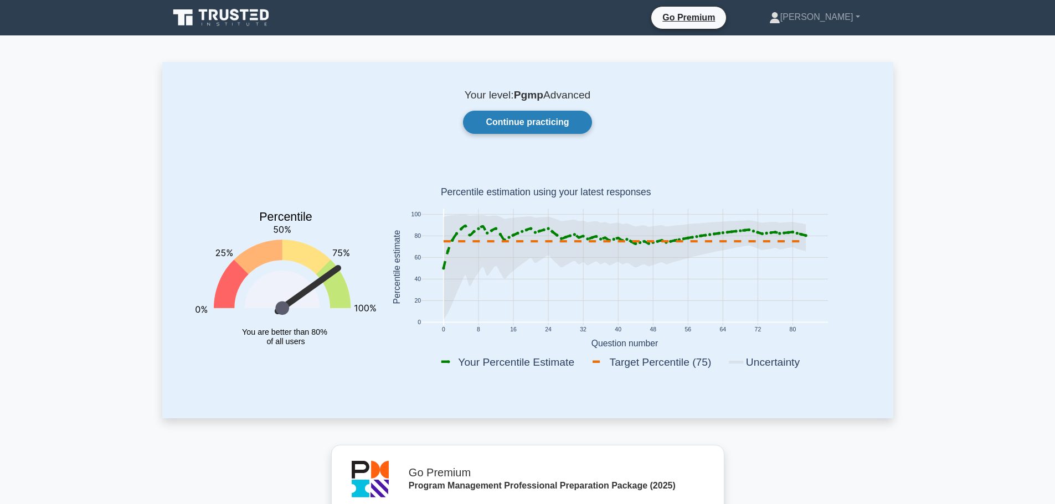
click at [508, 124] on link "Continue practicing" at bounding box center [527, 122] width 128 height 23
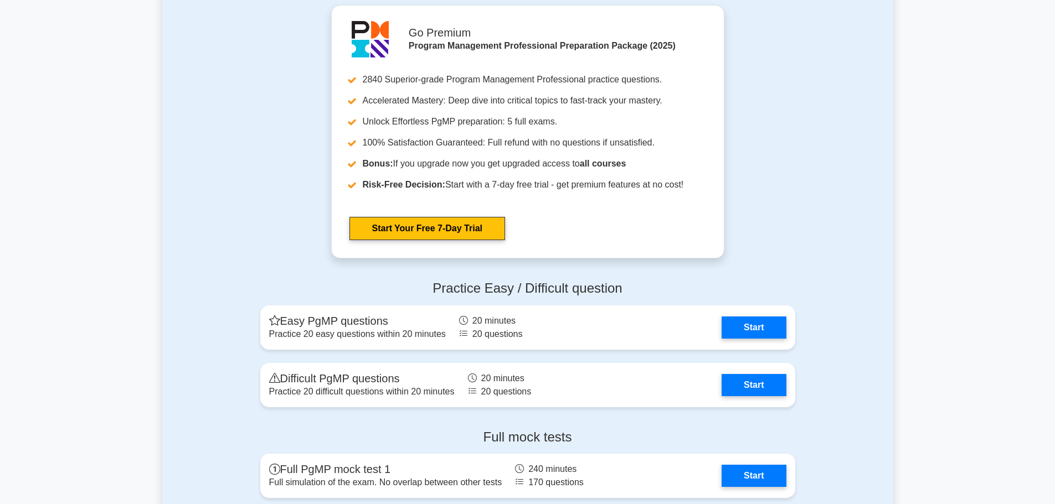
scroll to position [1439, 0]
